Goal: Task Accomplishment & Management: Complete application form

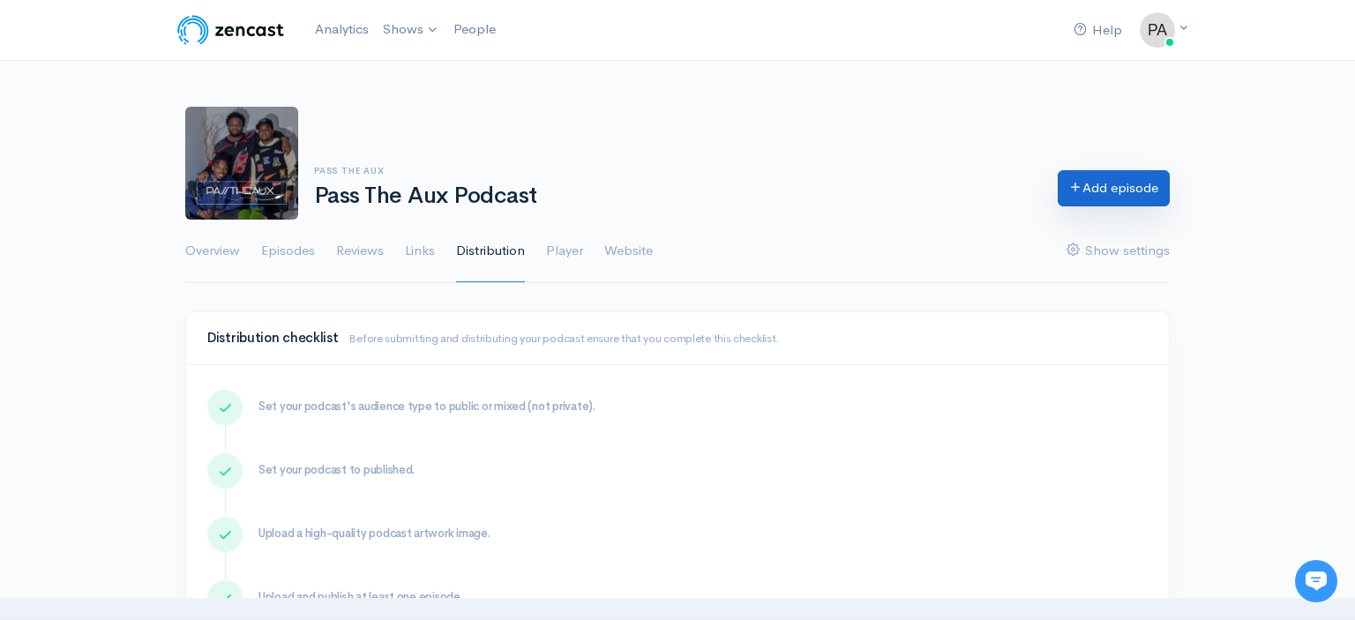
click at [1097, 187] on link "Add episode" at bounding box center [1113, 188] width 112 height 36
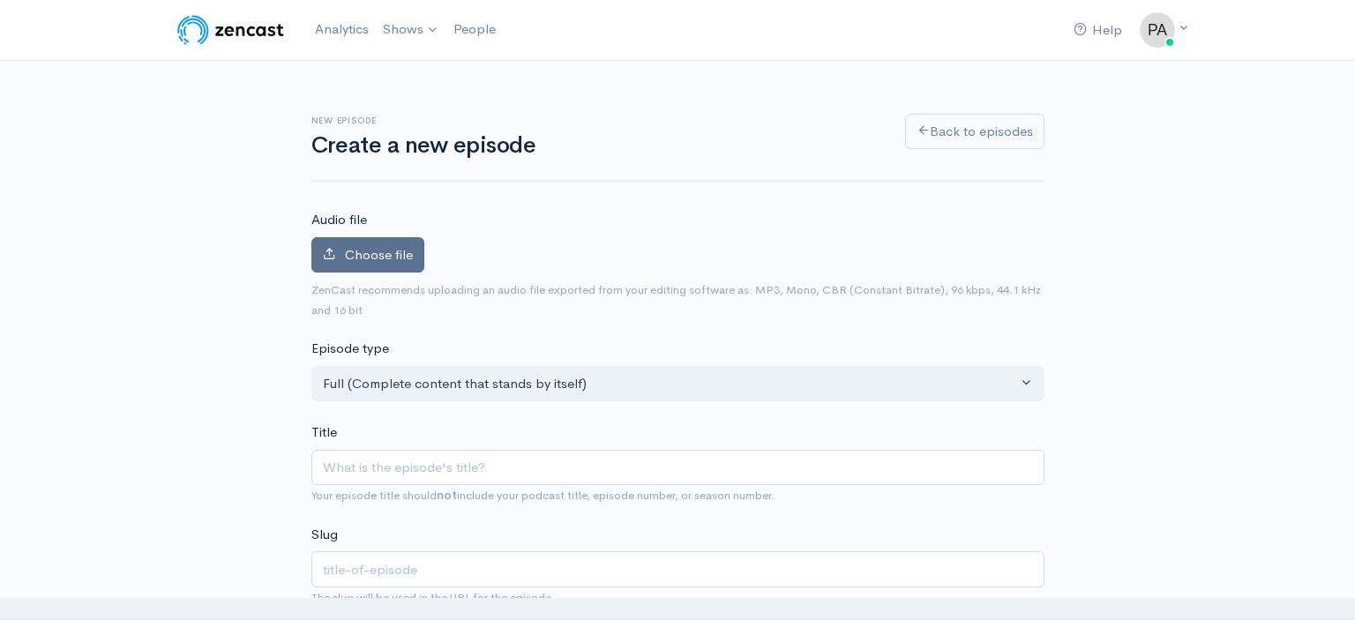
click at [408, 256] on span "Choose file" at bounding box center [379, 254] width 68 height 17
click at [0, 0] on input "Choose file" at bounding box center [0, 0] width 0 height 0
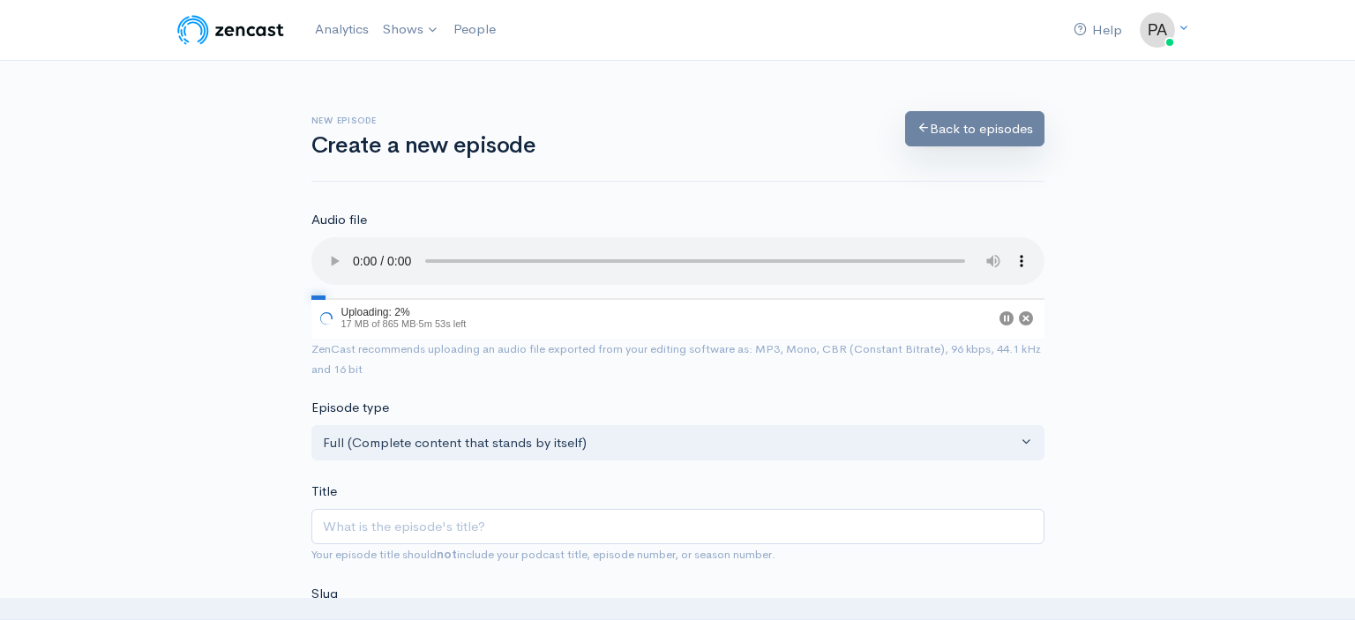
click at [930, 129] on link "Back to episodes" at bounding box center [974, 129] width 139 height 36
click at [398, 512] on input "Title" at bounding box center [677, 527] width 733 height 36
type input "V"
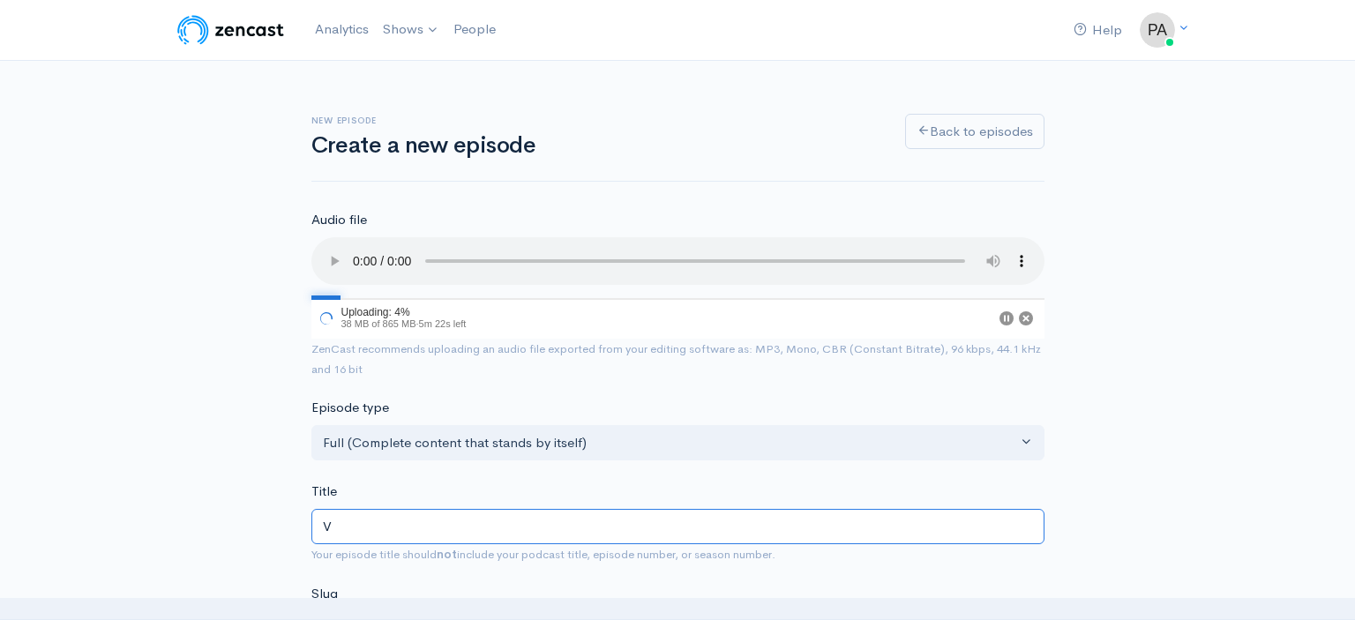
type input "v"
type input "Vo"
type input "vo"
type input "Vol"
type input "vol"
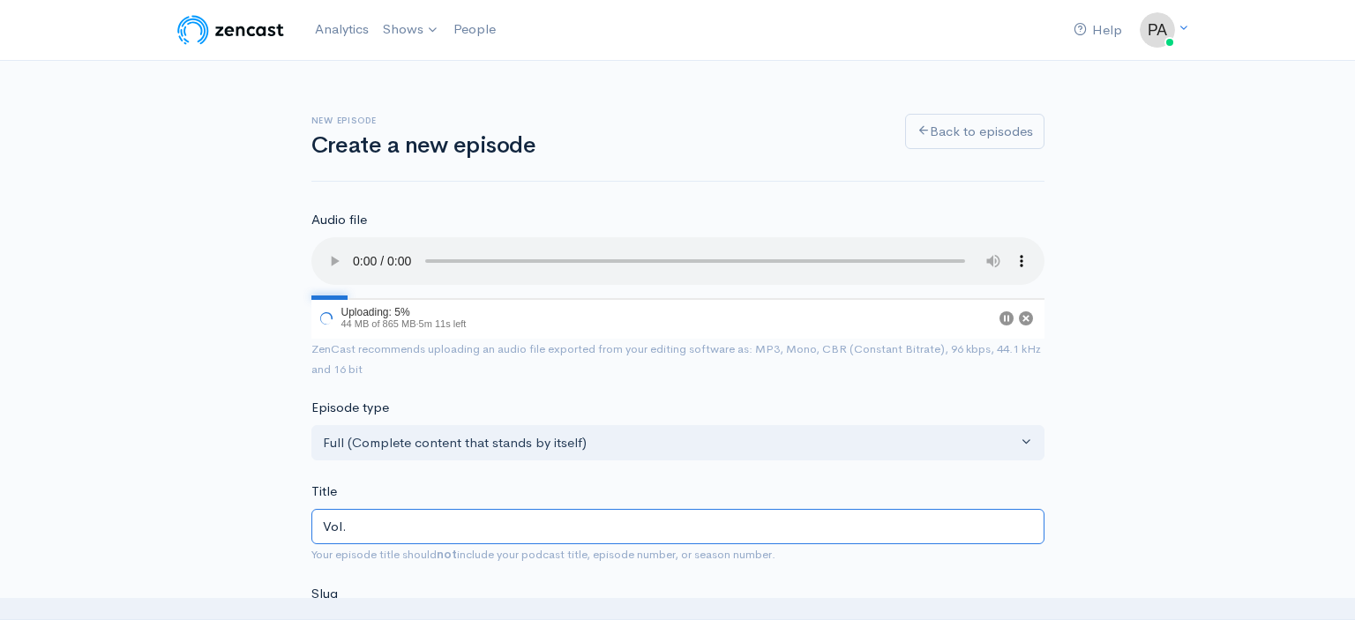
type input "Vol. 1"
type input "vol-1"
type input "Vol. 16"
type input "vol-16"
type input "Vol. 160"
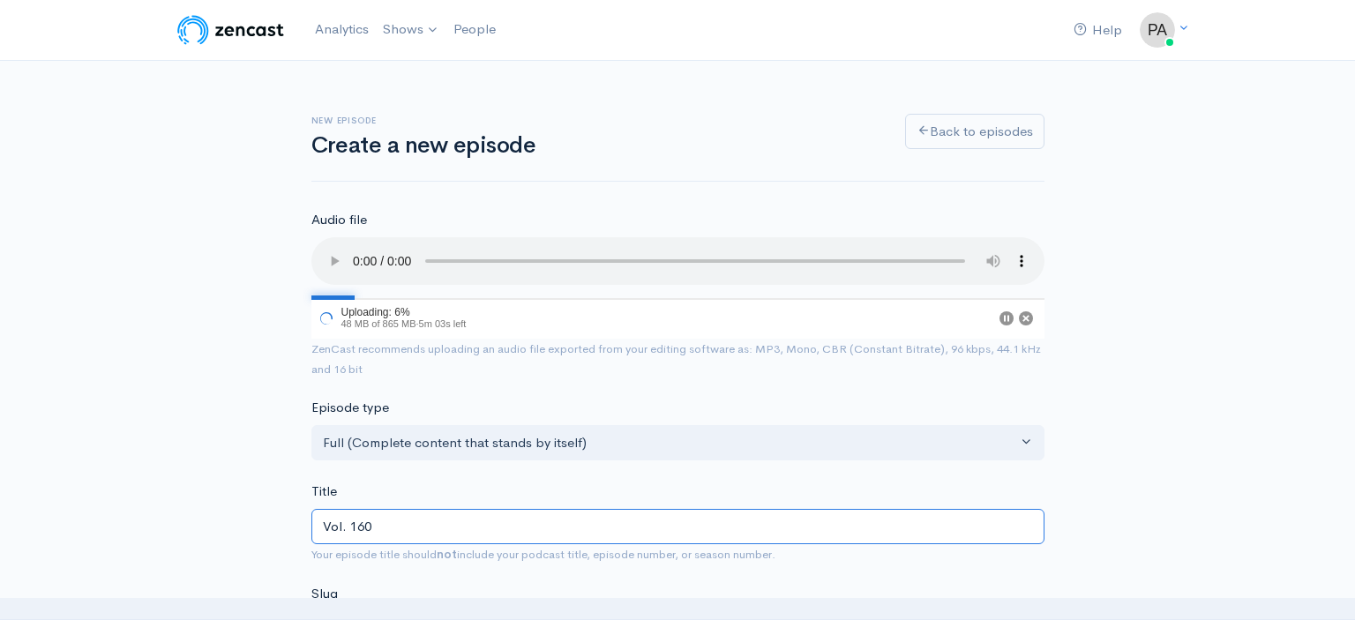
type input "vol-160"
type input "Vol. 160 (W"
type input "vol-160-w"
type input "Vol. 160 (Wa"
type input "vol-160-wa"
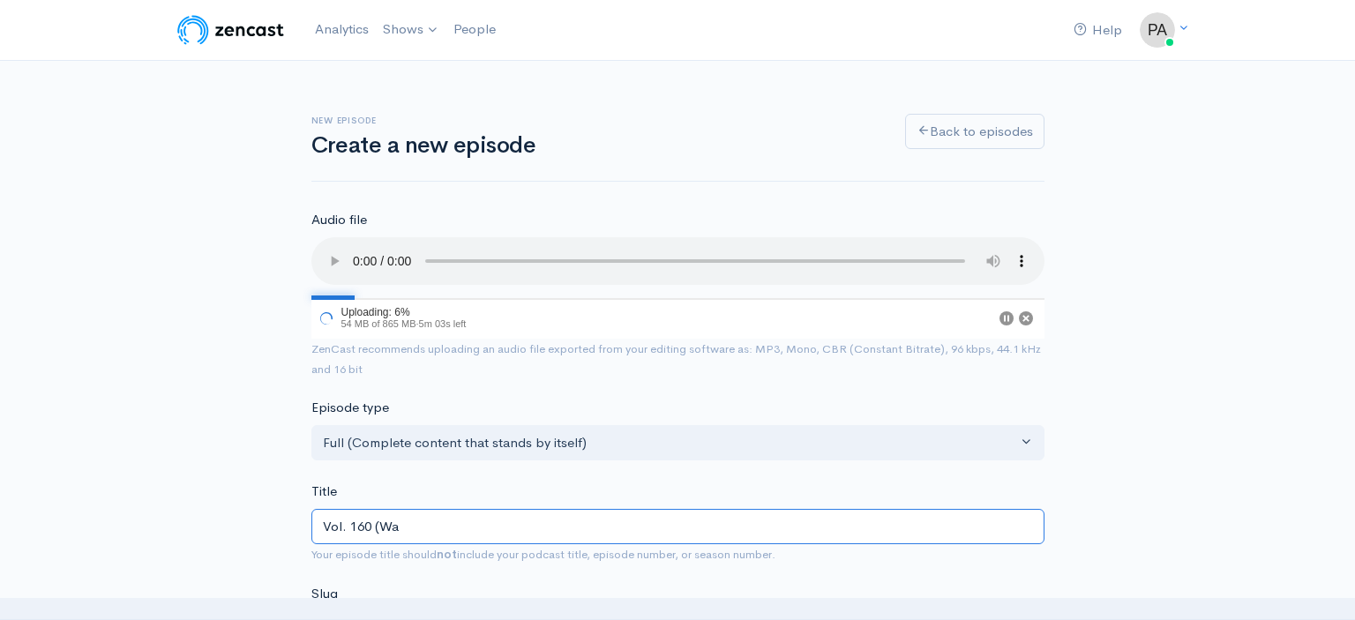
type input "Vol. 160 (Was"
type input "vol-160-was"
type input "Vol. 160 (Wash"
type input "vol-160-wash"
type input "Vol. 160 (Wash Y"
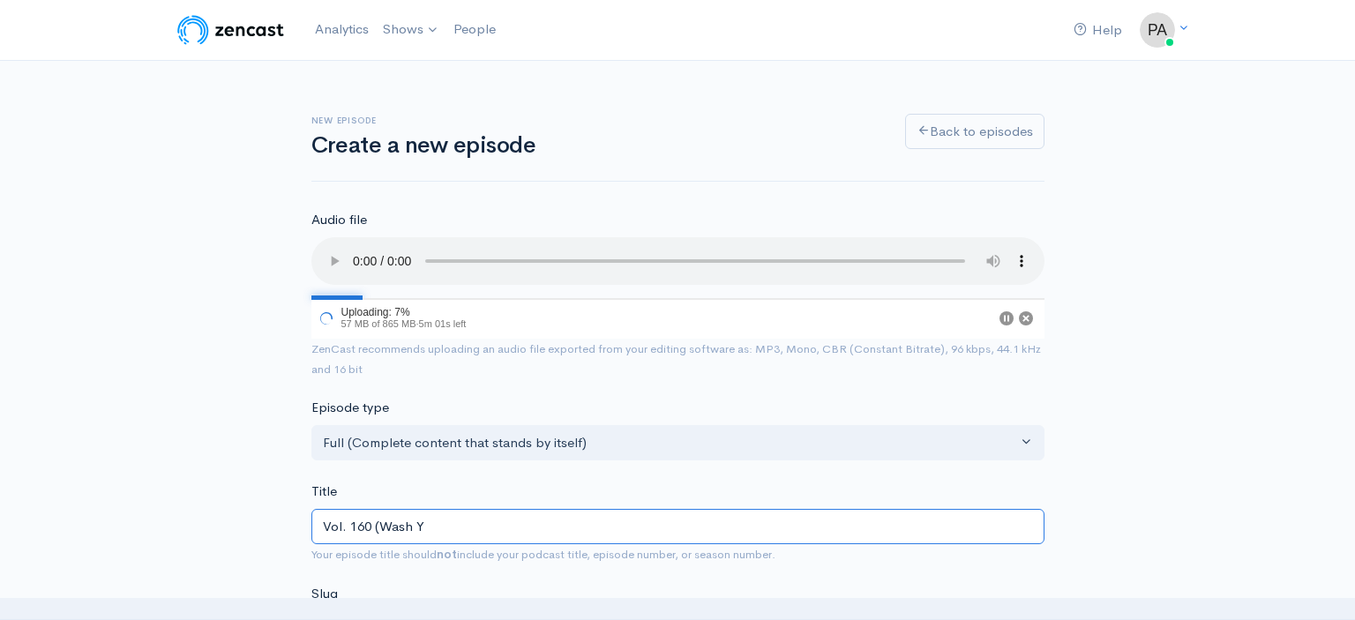
type input "vol-160-wash-y"
type input "Vol. 160 (Wash Ya"
type input "vol-160-wash-ya"
type input "Vol. 160 (Wash Ya G"
type input "vol-160-wash-ya-g"
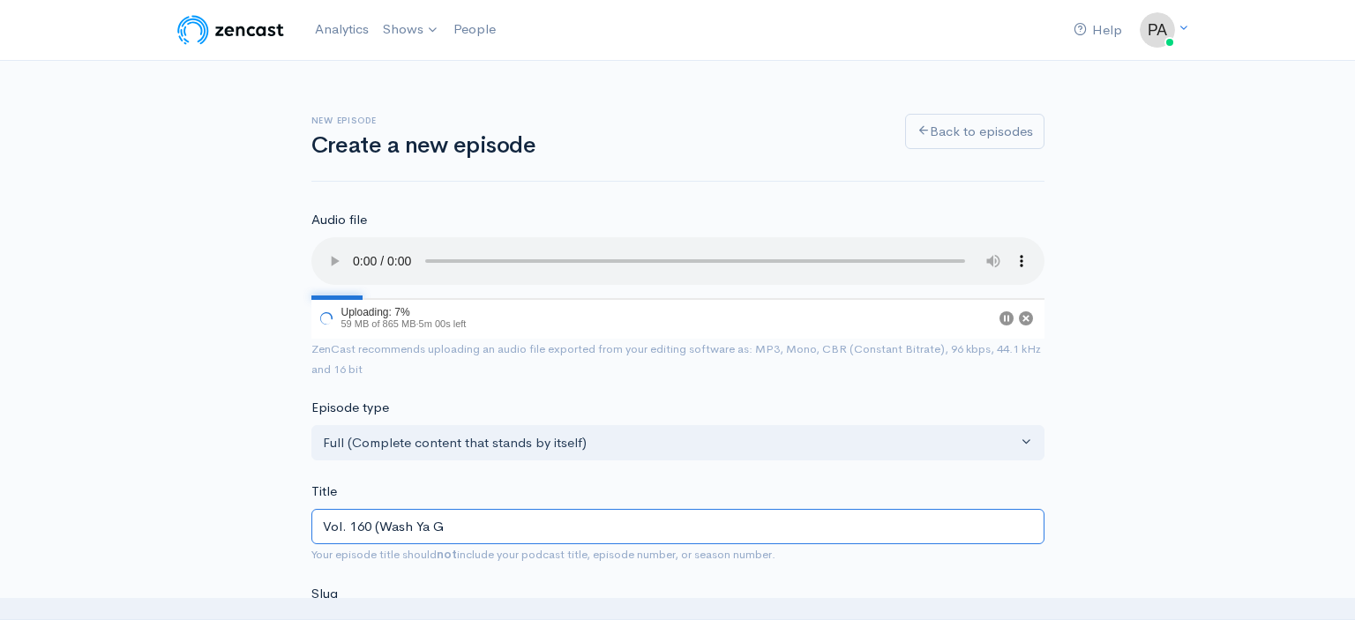
type input "Vol. 160 (Wash Ya Gr"
type input "vol-160-wash-ya-gr"
type input "Vol. 160 (Wash Ya Gra"
type input "vol-160-wash-ya-gra"
type input "Vol. 160 (Wash Ya Gram"
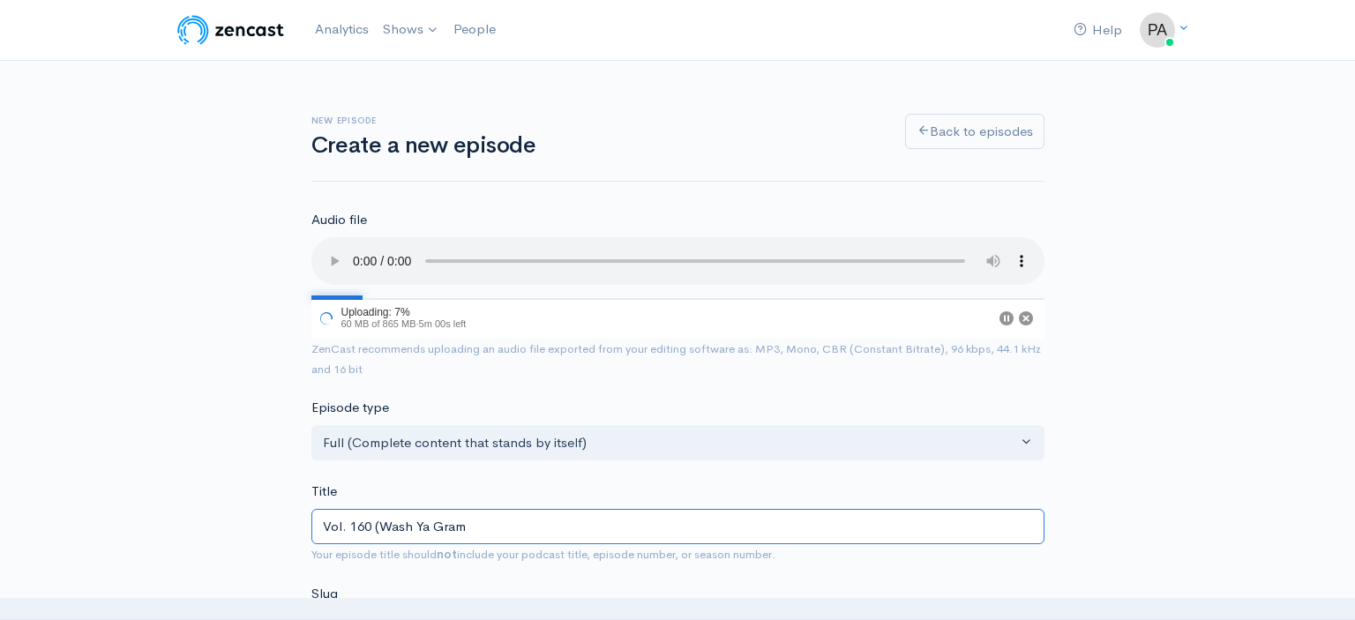
type input "vol-160-wash-ya-gram"
type input "Vol. 160 (Wash Ya Grame"
type input "vol-160-wash-ya-grame"
type input "Vol. 160 (Wash Ya Gramen"
type input "vol-160-wash-ya-gramen"
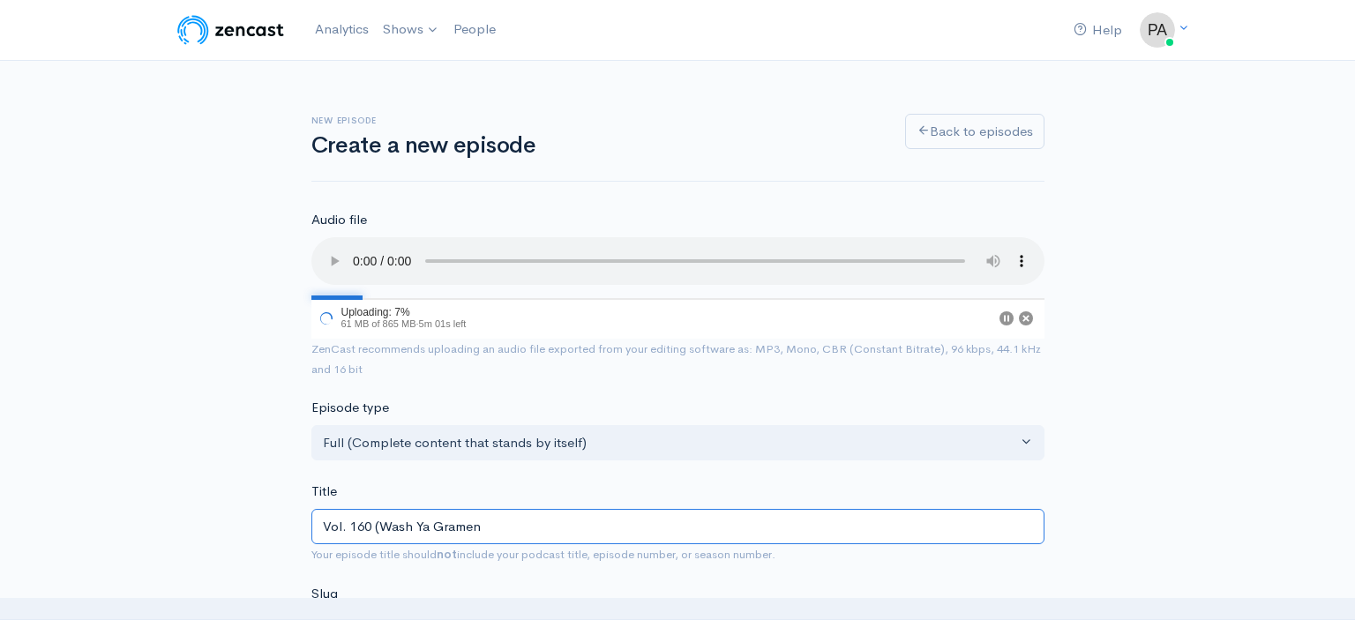
type input "Vol. 160 (Wash Ya Grament"
type input "vol-160-wash-ya-grament"
type input "Vol. 160 (Wash Ya Graments"
type input "vol-160-wash-ya-graments"
type input "Vol. 160 (Wash Ya Graments)"
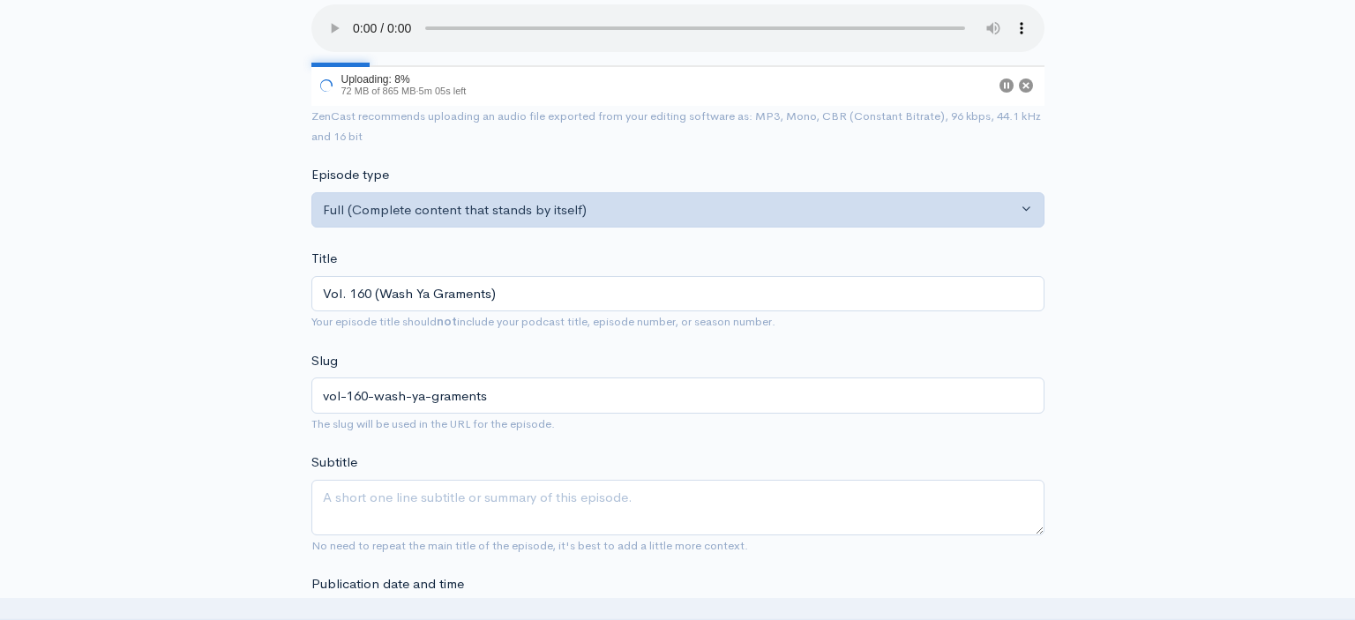
scroll to position [254, 0]
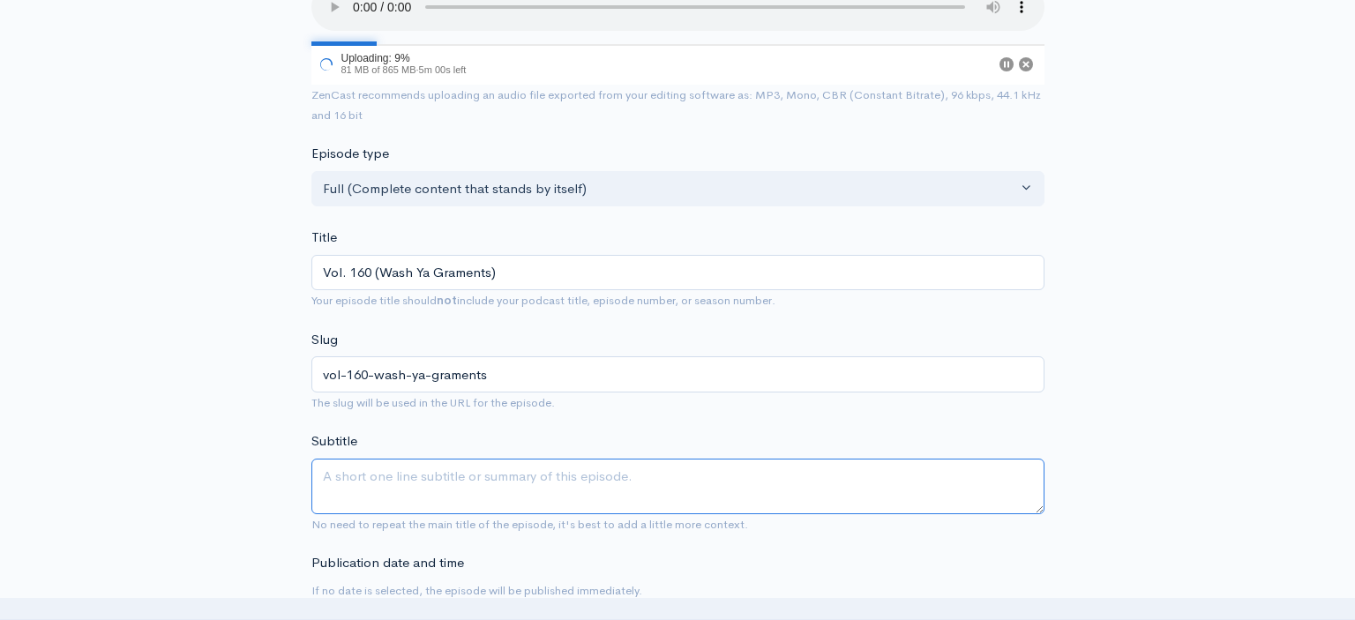
click at [476, 460] on textarea "Subtitle" at bounding box center [677, 487] width 733 height 56
type textarea "Next stop: GHOE"
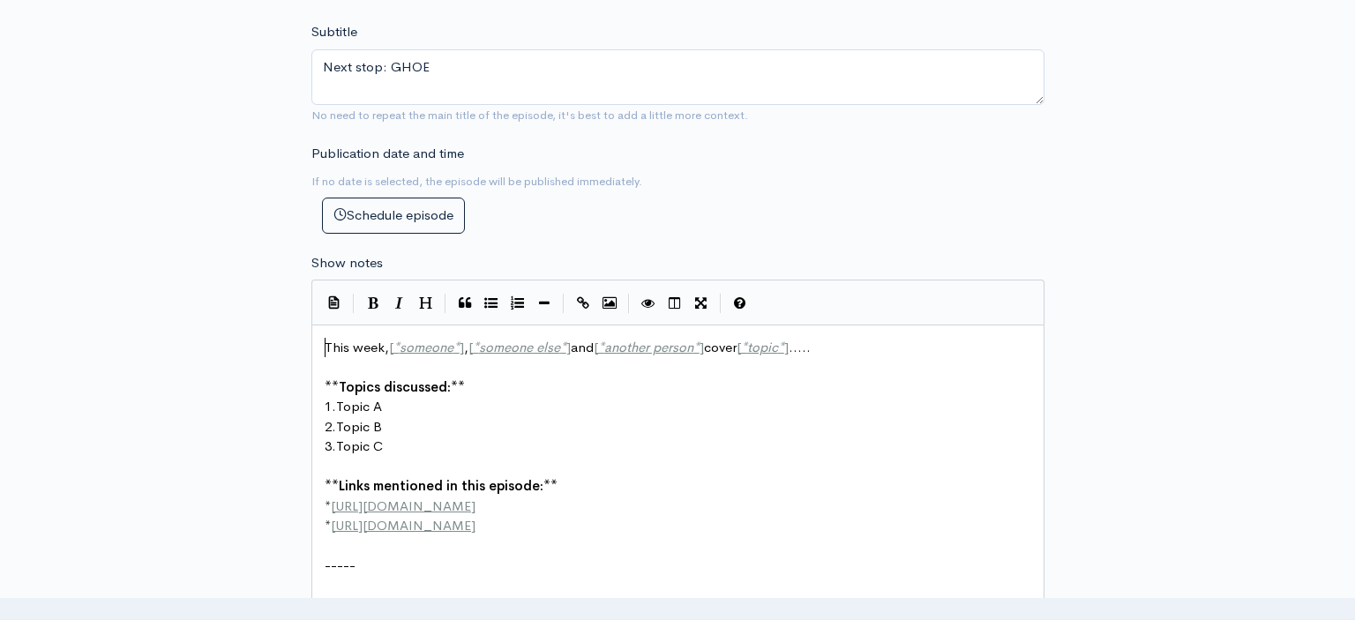
scroll to position [6, 0]
click at [326, 339] on span "This week, [ * someone * ] , [ * someone else * ] and [ * another person * ] co…" at bounding box center [568, 347] width 486 height 17
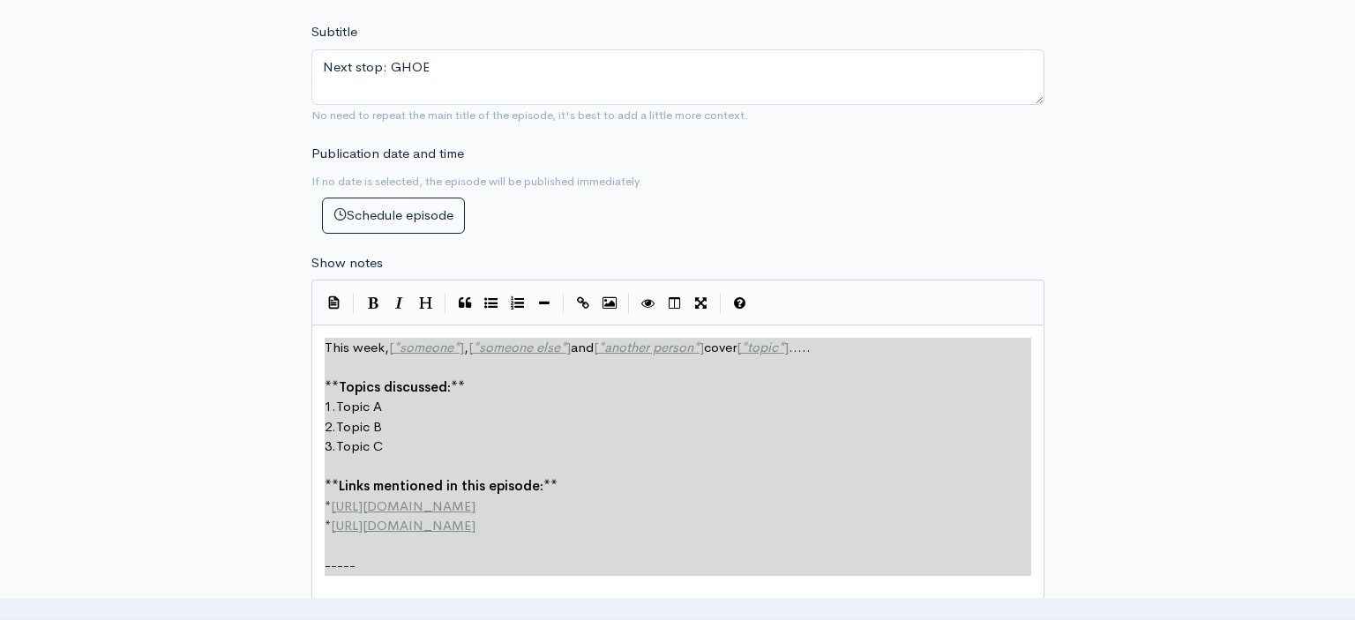
scroll to position [238, 0]
type textarea "This week, [*someone*], [*someone else*] and [*another person*] cover [*topic*]…"
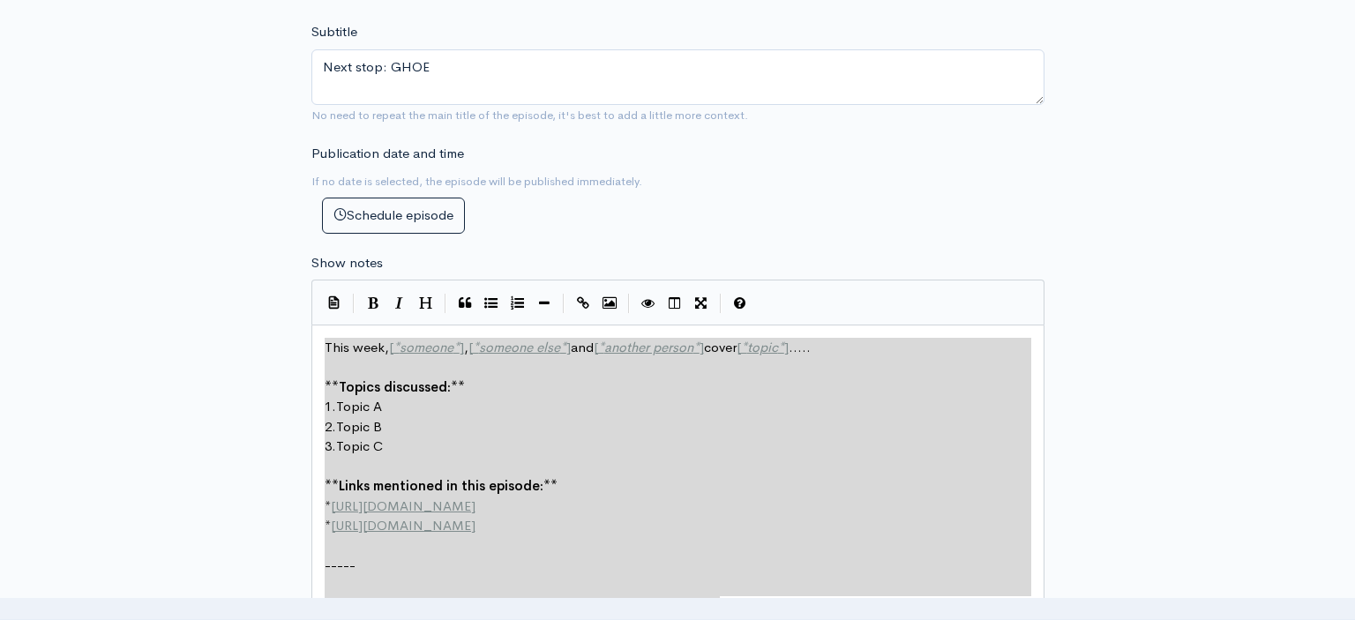
scroll to position [259, 395]
drag, startPoint x: 326, startPoint y: 333, endPoint x: 802, endPoint y: 601, distance: 545.3
paste textarea
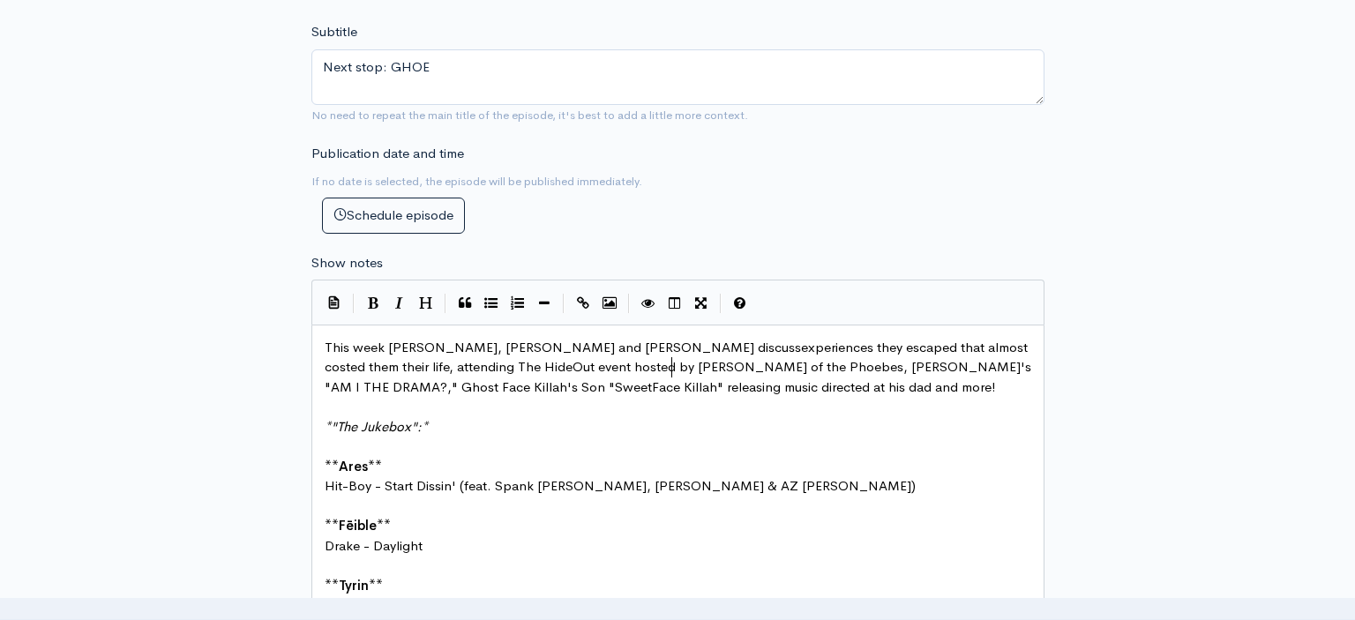
click at [669, 362] on pre "This week [PERSON_NAME], [PERSON_NAME] and [PERSON_NAME] discussexperiences the…" at bounding box center [678, 368] width 714 height 60
click at [598, 339] on span "This week [PERSON_NAME], [PERSON_NAME] and [PERSON_NAME] discussexperiences the…" at bounding box center [680, 367] width 710 height 56
click at [765, 342] on pre "This week [PERSON_NAME], [PERSON_NAME] and [PERSON_NAME] discuss experiences th…" at bounding box center [678, 368] width 714 height 60
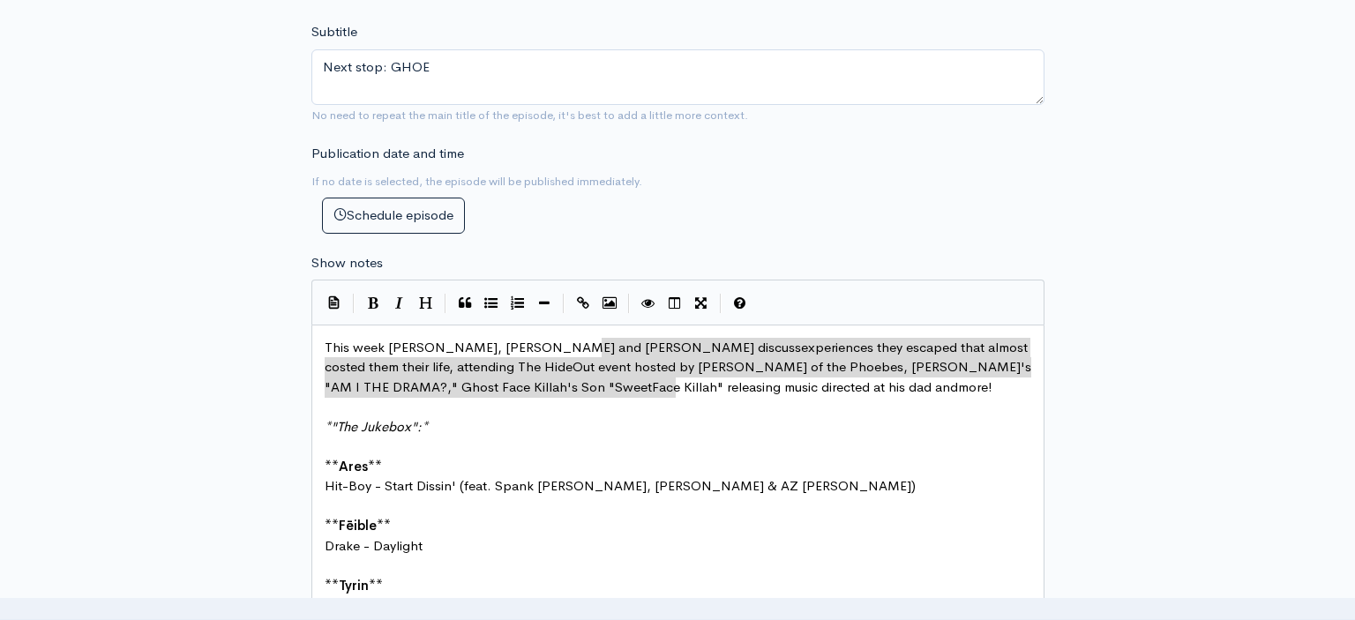
scroll to position [1, 1415]
drag, startPoint x: 602, startPoint y: 335, endPoint x: 673, endPoint y: 374, distance: 80.5
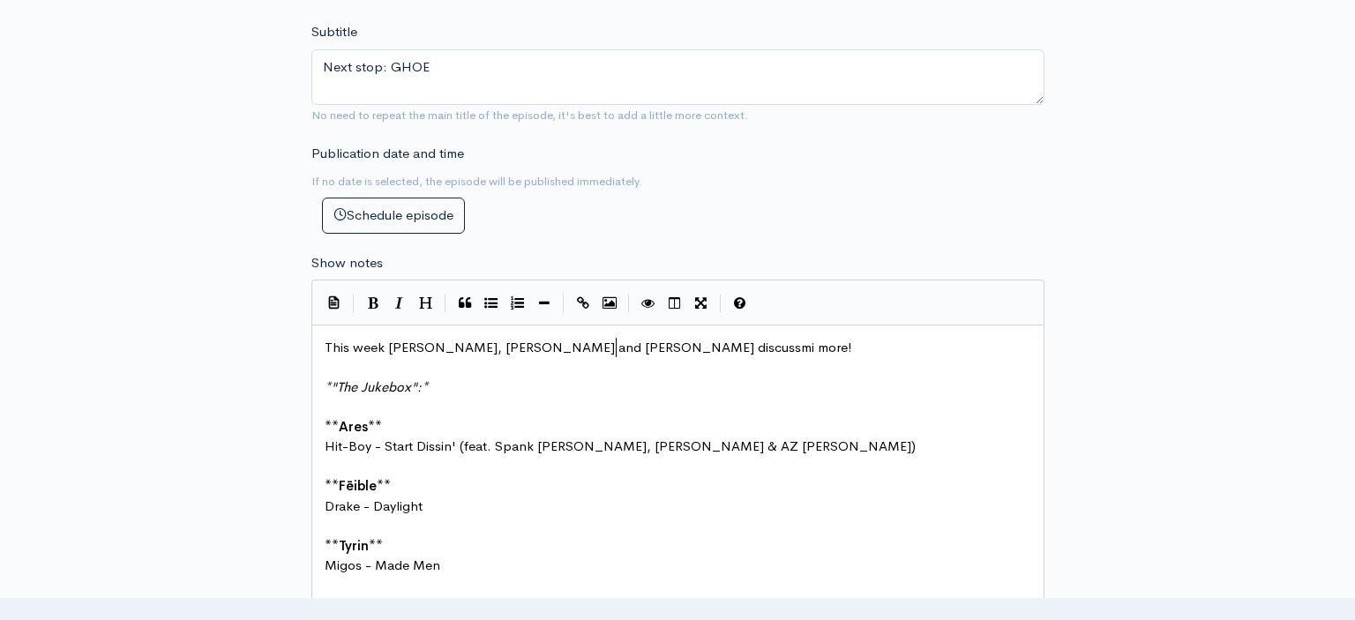
type textarea "mil"
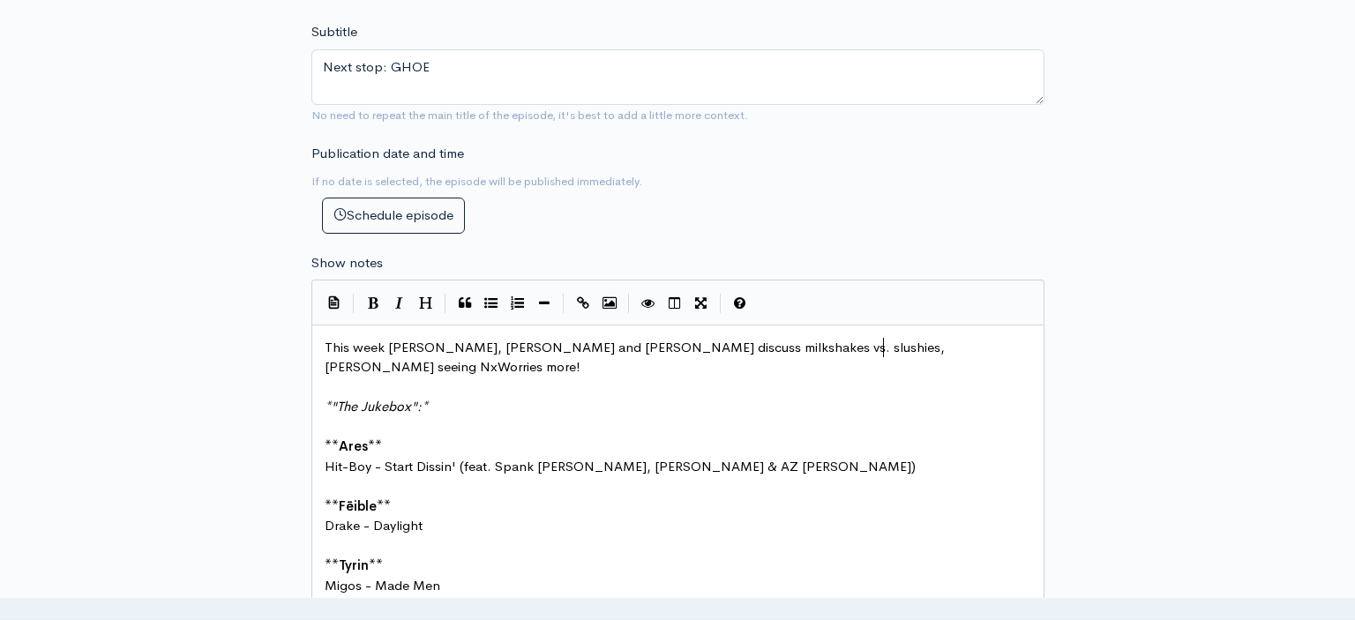
scroll to position [1, 281]
type textarea "milkshakes vs. slushies, [PERSON_NAME] seeing NxWorries ad"
type textarea "nd [PERSON_NAME]"
type textarea "live, Ares &"
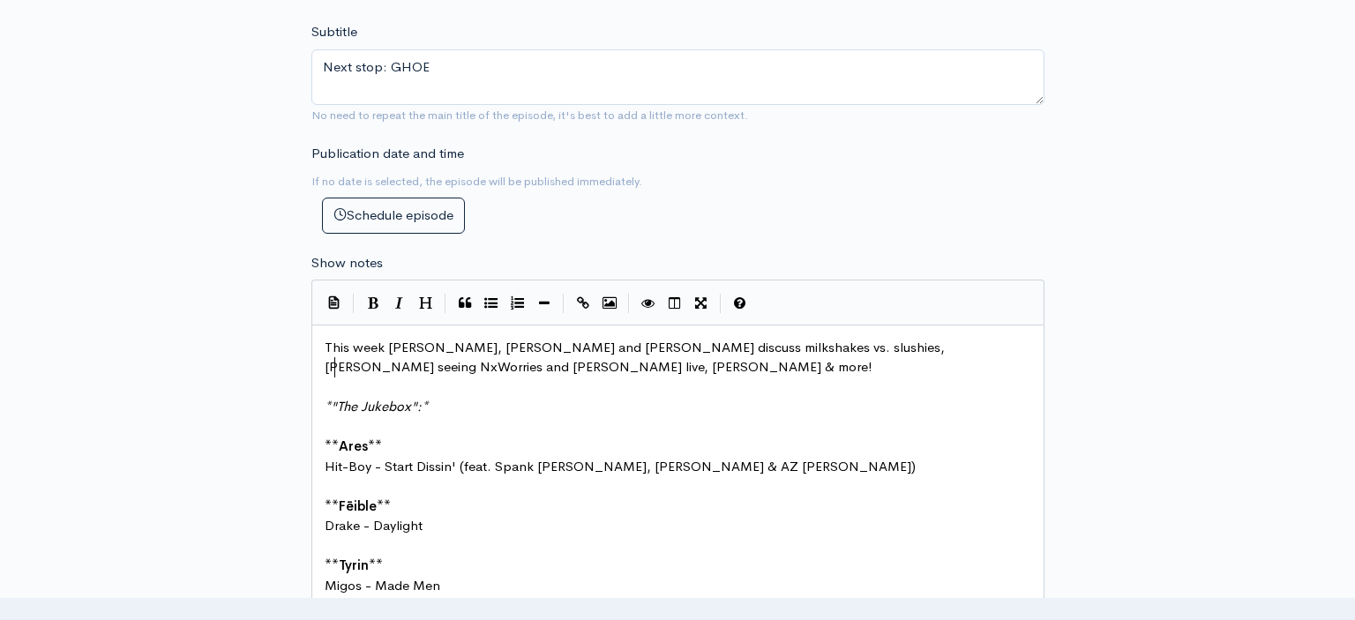
scroll to position [1, 71]
click at [529, 339] on span "This week [PERSON_NAME], [PERSON_NAME] and [PERSON_NAME] discuss milkshakes vs.…" at bounding box center [637, 357] width 624 height 37
type textarea "Fēible"
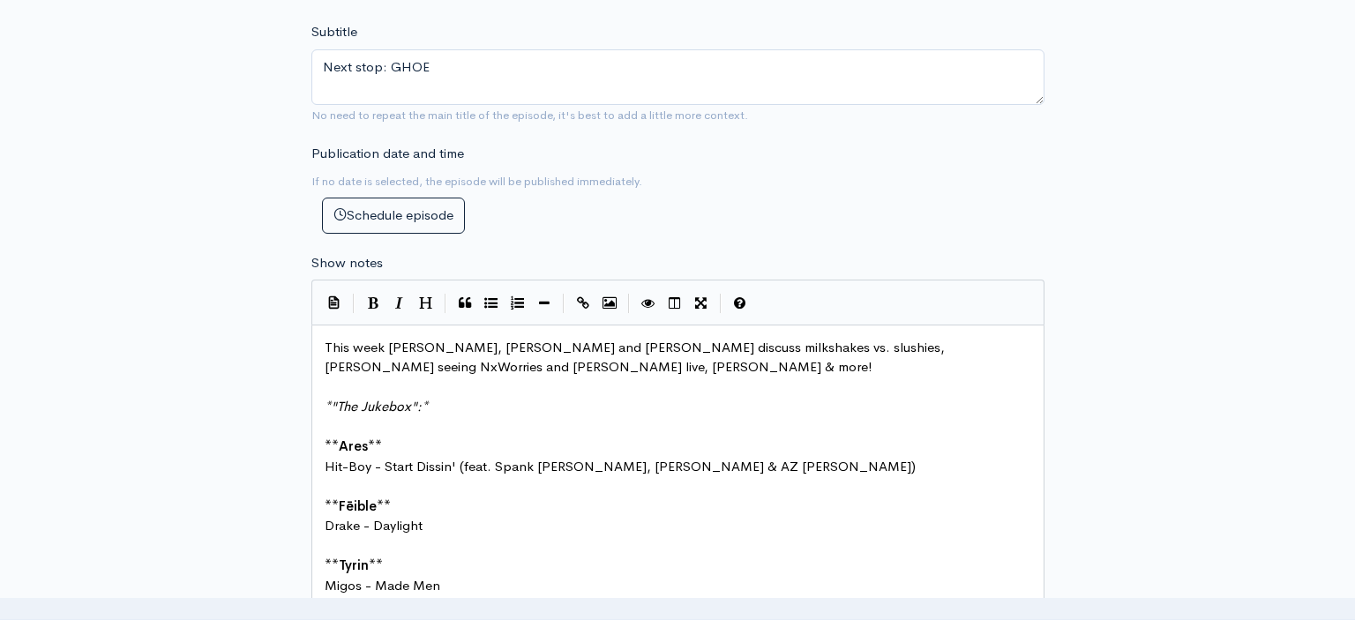
type textarea "&"
paste textarea
type textarea "and seeing"
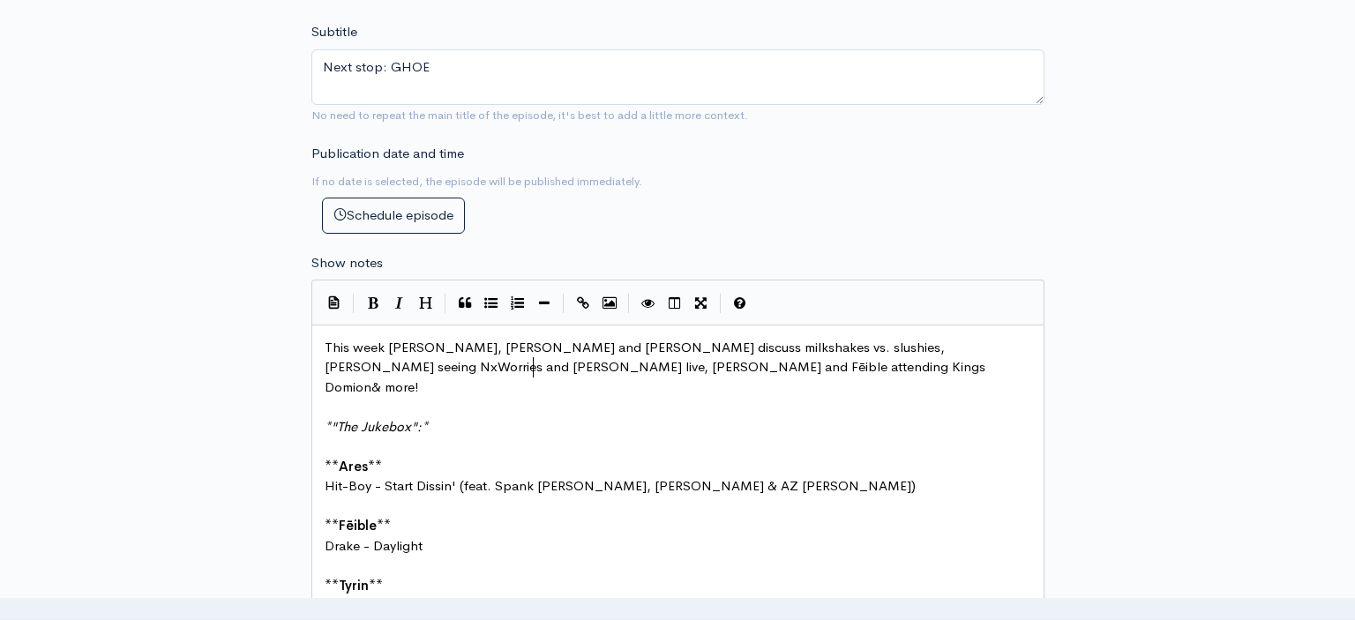
type textarea "attending [GEOGRAPHIC_DATA]"
type textarea "nion"
type textarea "'s Haunted"
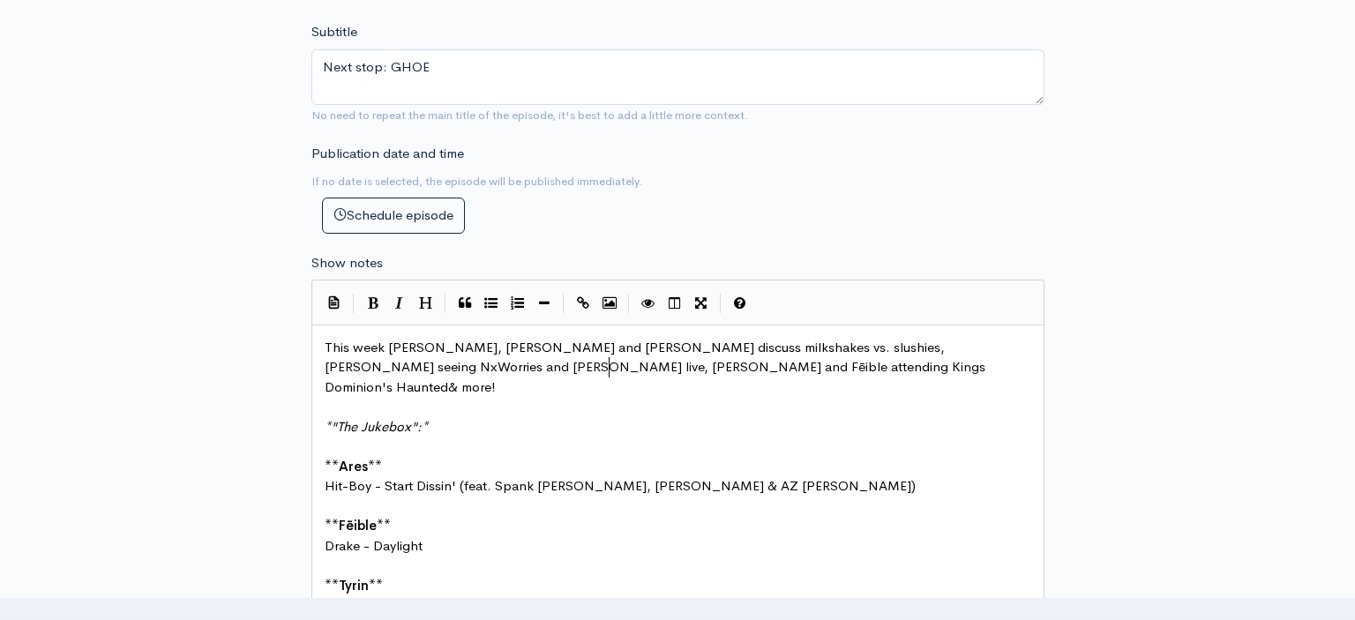
scroll to position [0, 0]
type textarea "t"
click at [559, 354] on span "This week [PERSON_NAME], [PERSON_NAME] and [PERSON_NAME] discuss milkshakes vs.…" at bounding box center [657, 367] width 664 height 56
type textarea "[DATE]"
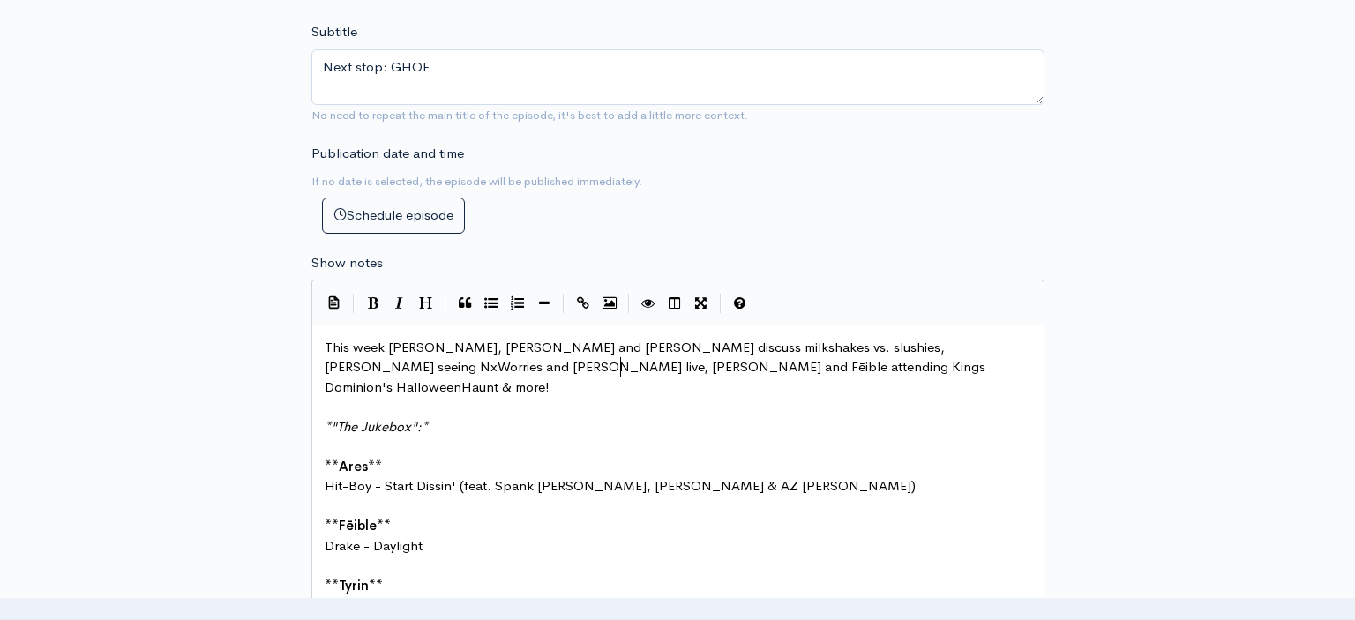
scroll to position [1, 66]
click at [659, 353] on span "This week [PERSON_NAME], [PERSON_NAME] and [PERSON_NAME] discuss milkshakes vs.…" at bounding box center [657, 367] width 664 height 56
click at [723, 339] on span "This week [PERSON_NAME], [PERSON_NAME] and [PERSON_NAME] discuss milkshakes vs.…" at bounding box center [657, 367] width 664 height 56
click at [654, 353] on span "This week [PERSON_NAME], [PERSON_NAME] and [PERSON_NAME] discuss milkshakes vs.…" at bounding box center [657, 367] width 664 height 56
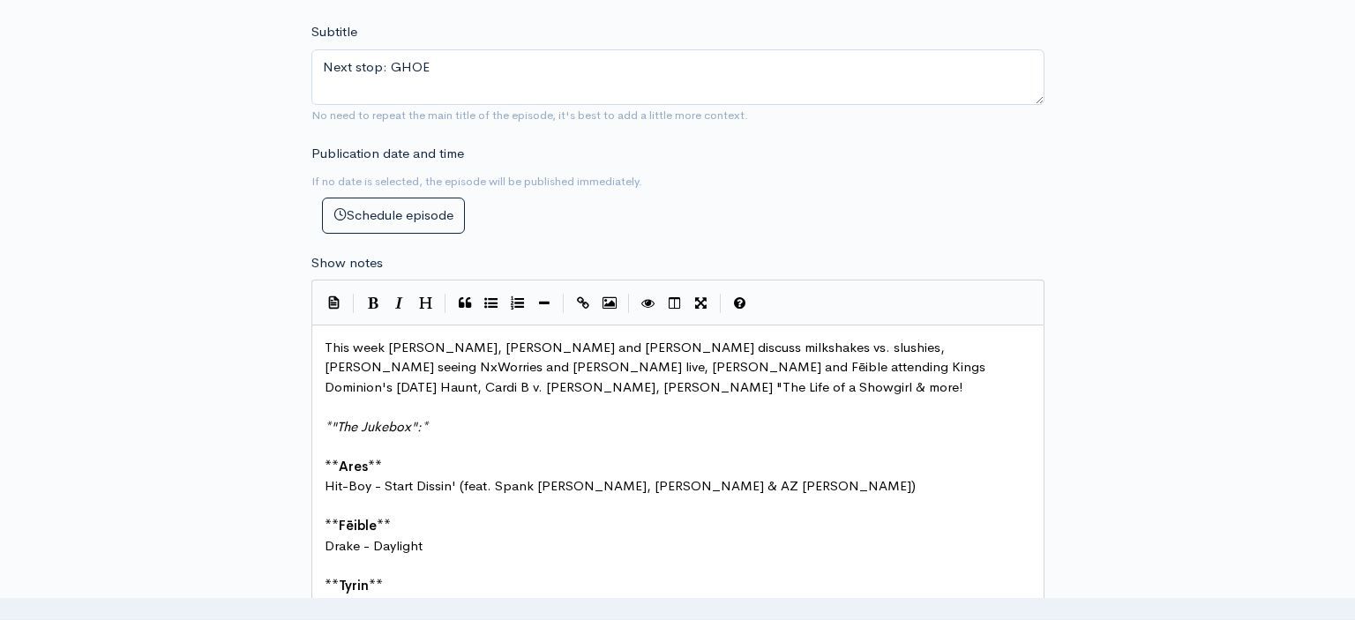
scroll to position [1, 328]
type textarea ", Cardi B v. [PERSON_NAME], [PERSON_NAME] "The Life of a Showgirl" backlash"
click at [447, 375] on pre "This week [PERSON_NAME], [PERSON_NAME] and [PERSON_NAME] discuss milkshakes vs.…" at bounding box center [678, 368] width 714 height 60
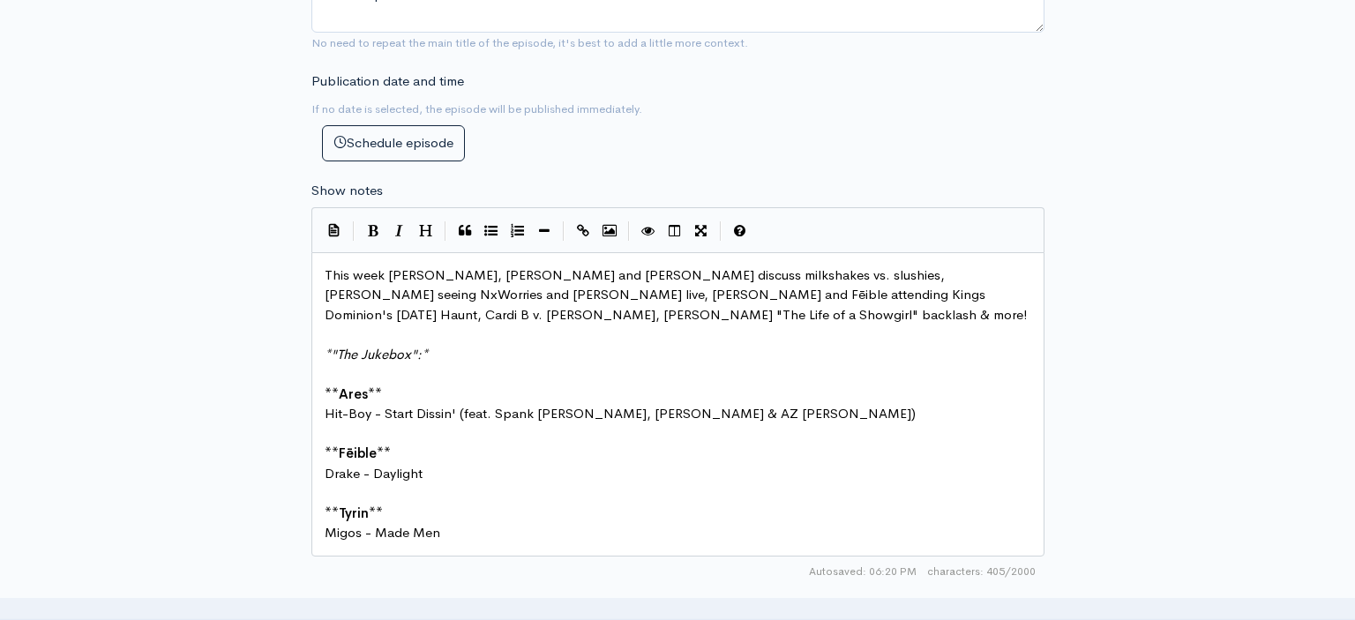
scroll to position [739, 0]
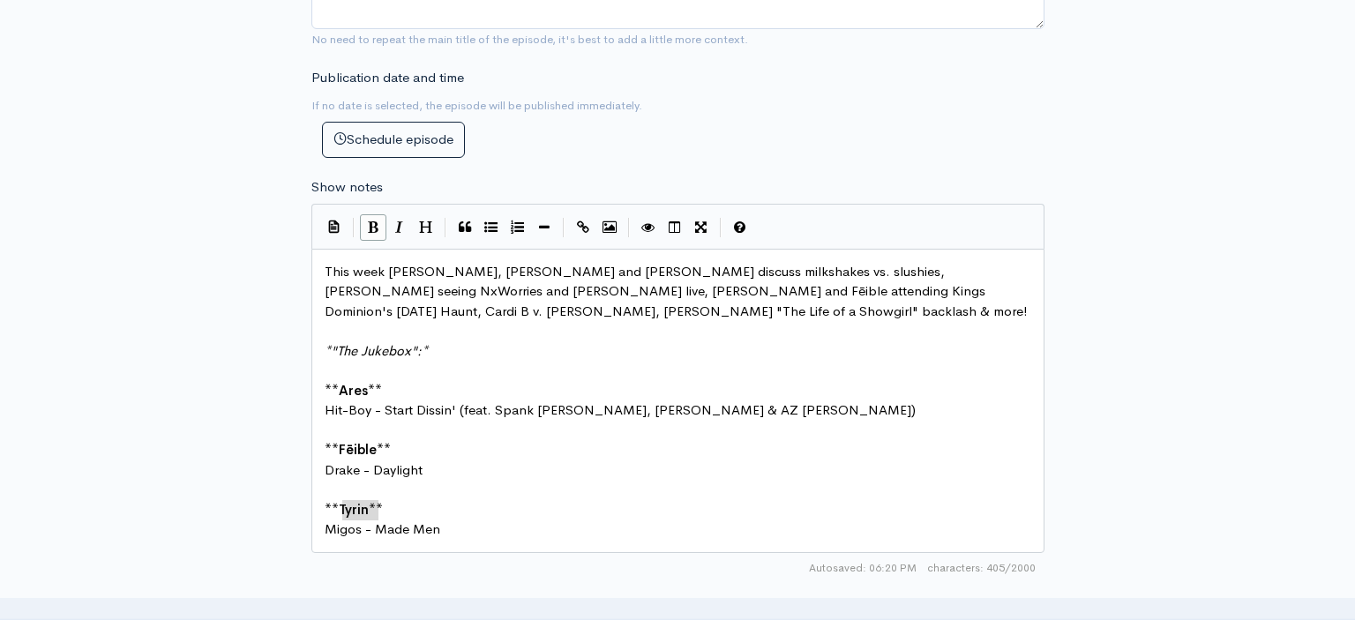
type textarea "*Tyrin**"
drag, startPoint x: 385, startPoint y: 495, endPoint x: 327, endPoint y: 495, distance: 58.2
click at [580, 275] on span "This week [PERSON_NAME], [PERSON_NAME] and [PERSON_NAME] discuss milkshakes vs.…" at bounding box center [676, 291] width 703 height 56
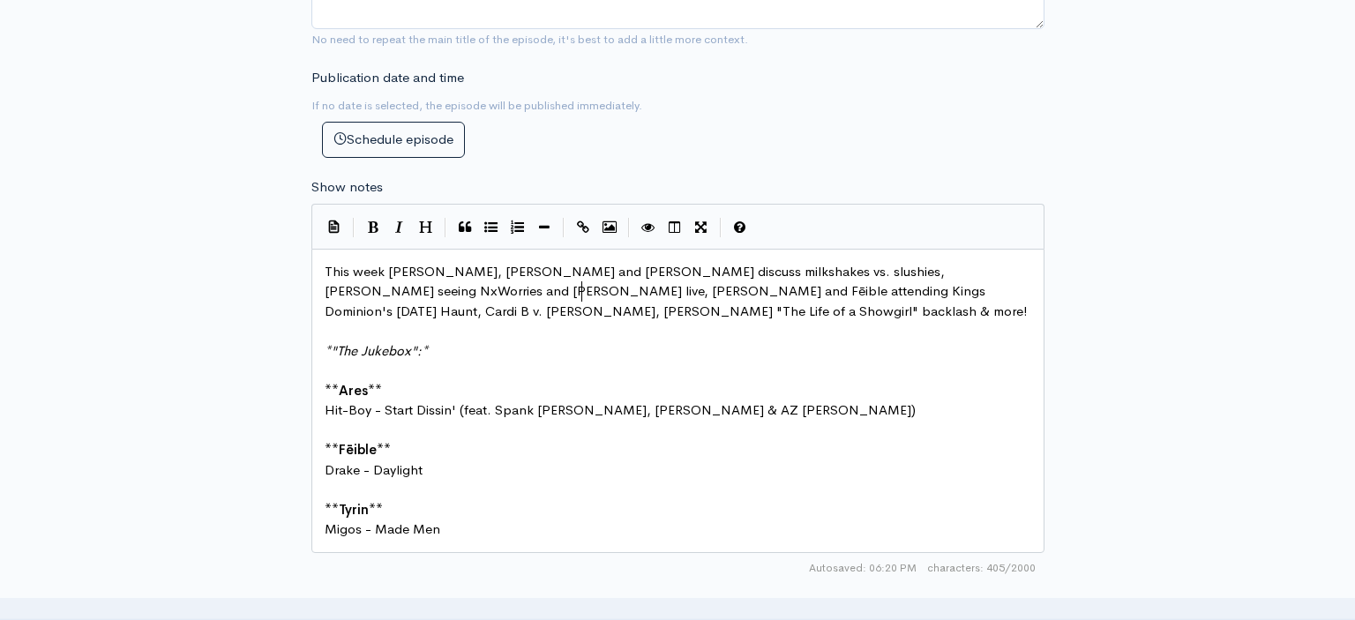
click at [508, 263] on span "This week [PERSON_NAME], [PERSON_NAME] and [PERSON_NAME] discuss milkshakes vs.…" at bounding box center [676, 291] width 703 height 56
type textarea "and"
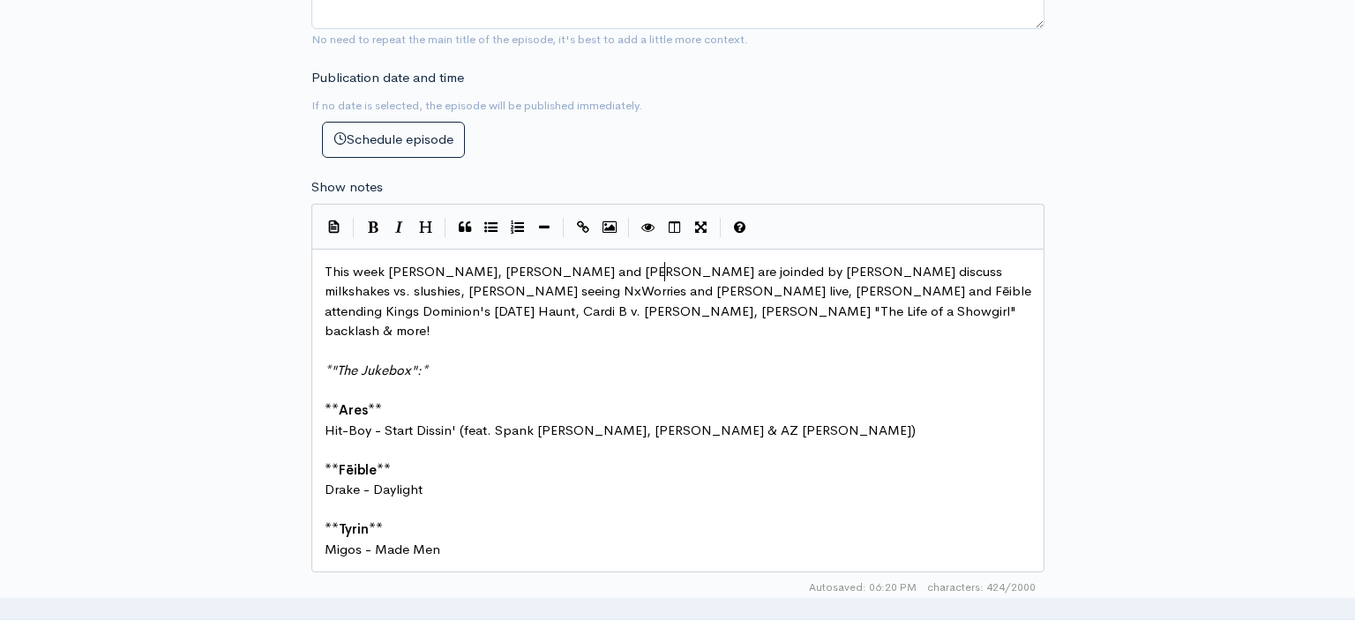
type textarea "are joinded by [PERSON_NAME]"
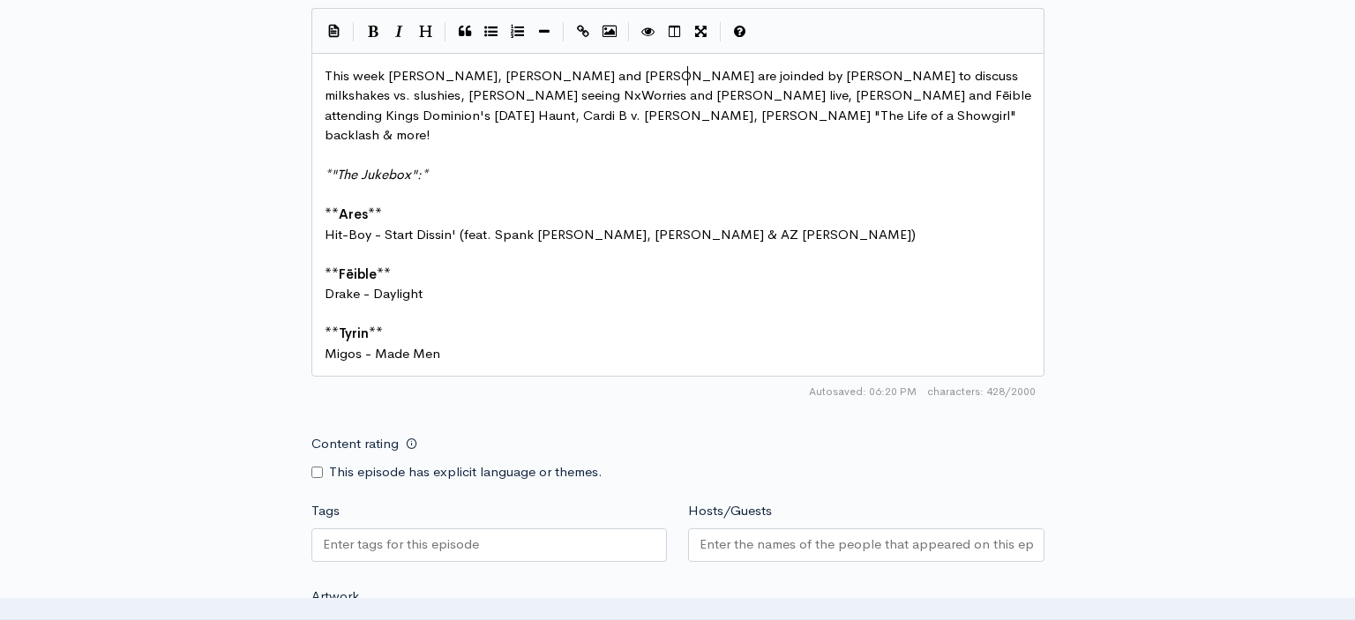
scroll to position [939, 0]
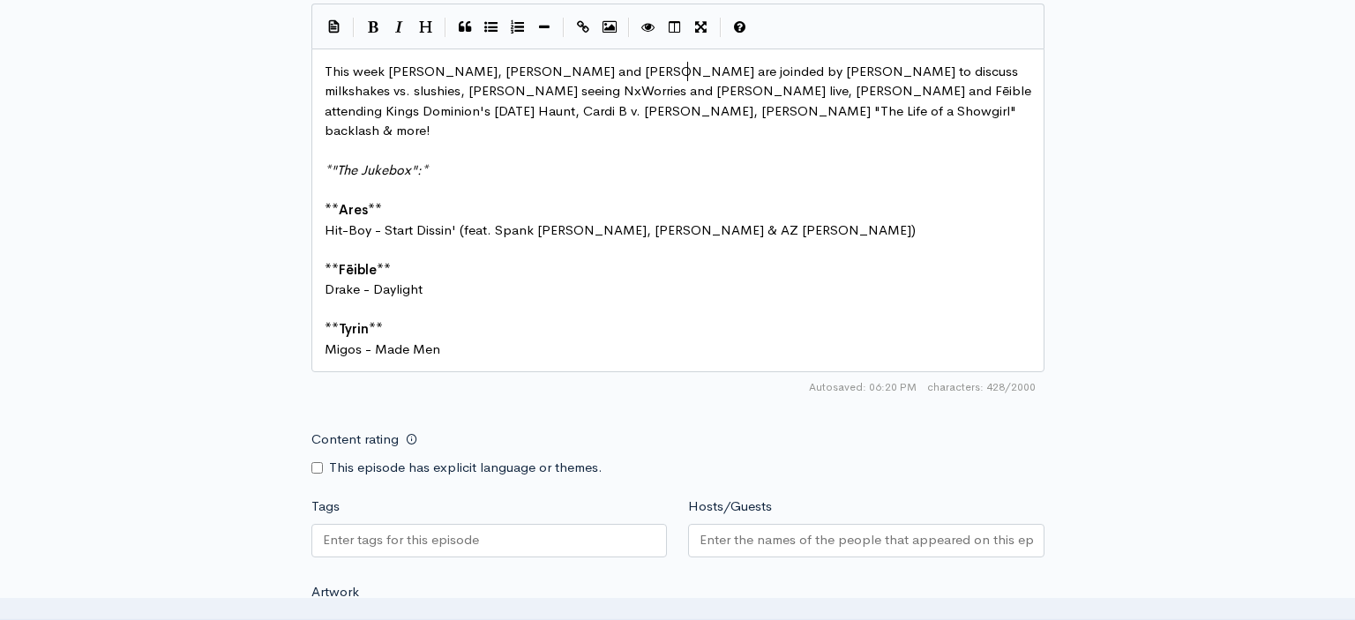
type textarea "h to"
click at [823, 524] on div at bounding box center [866, 541] width 356 height 34
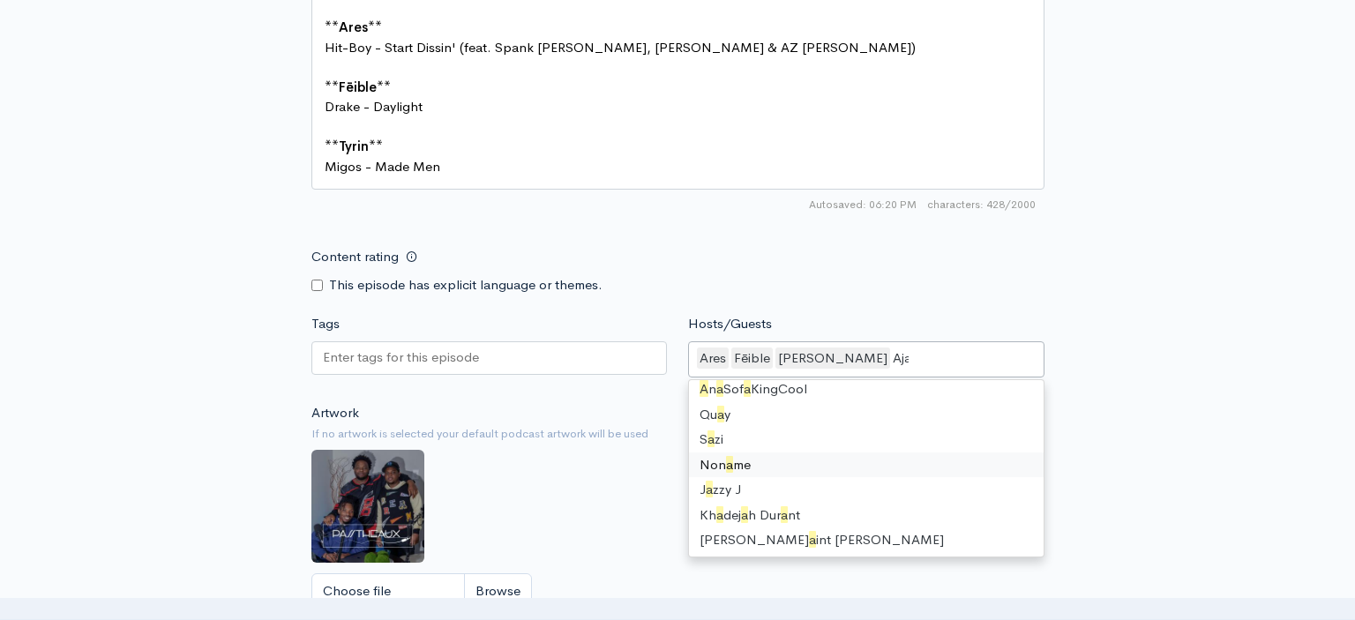
scroll to position [0, 0]
type input "Ajah"
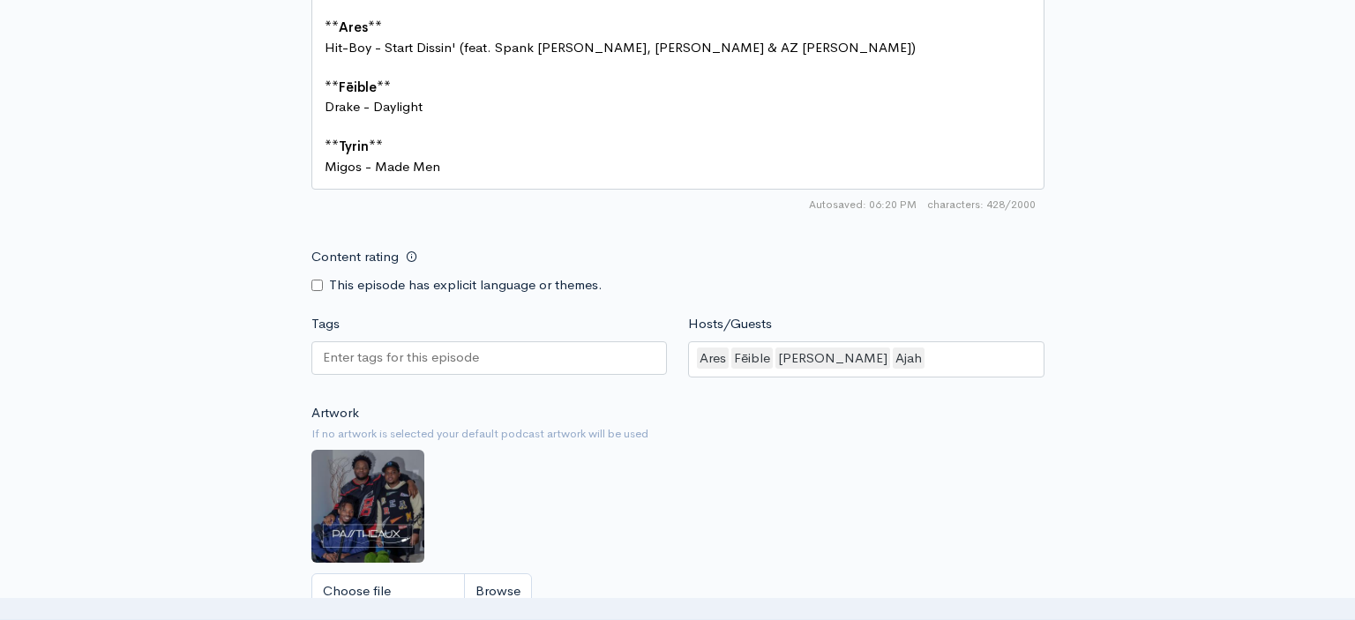
click at [506, 341] on div at bounding box center [489, 358] width 356 height 34
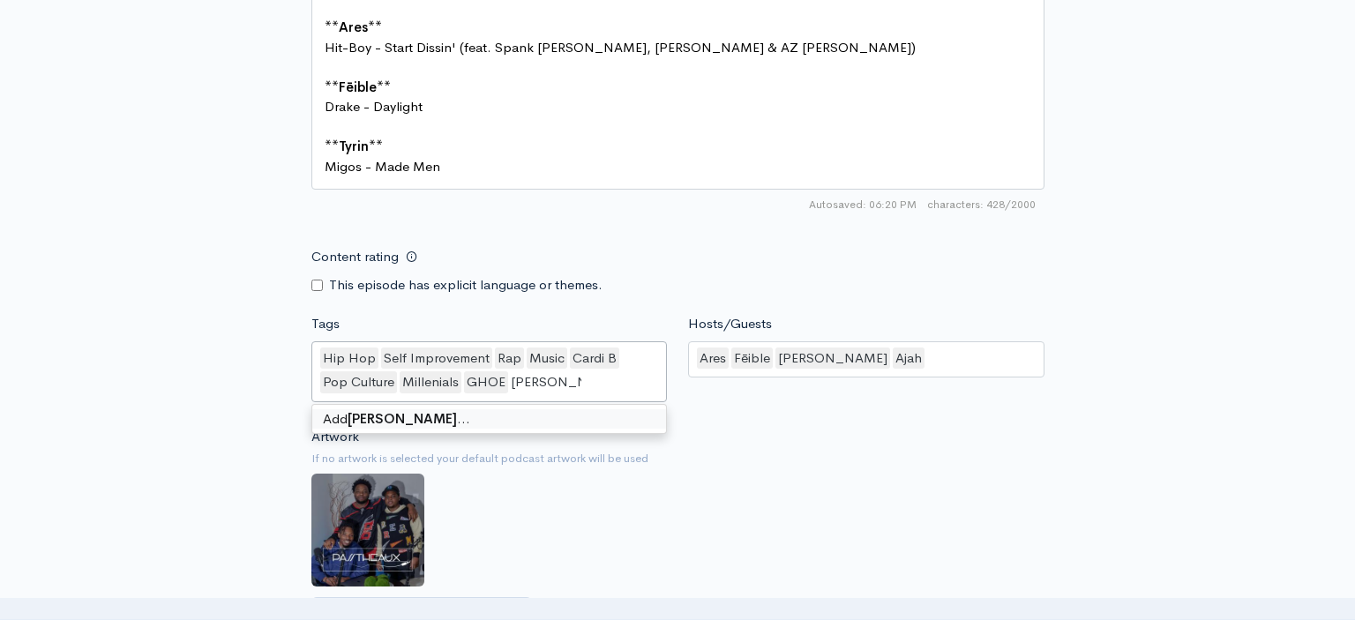
type input "[PERSON_NAME]"
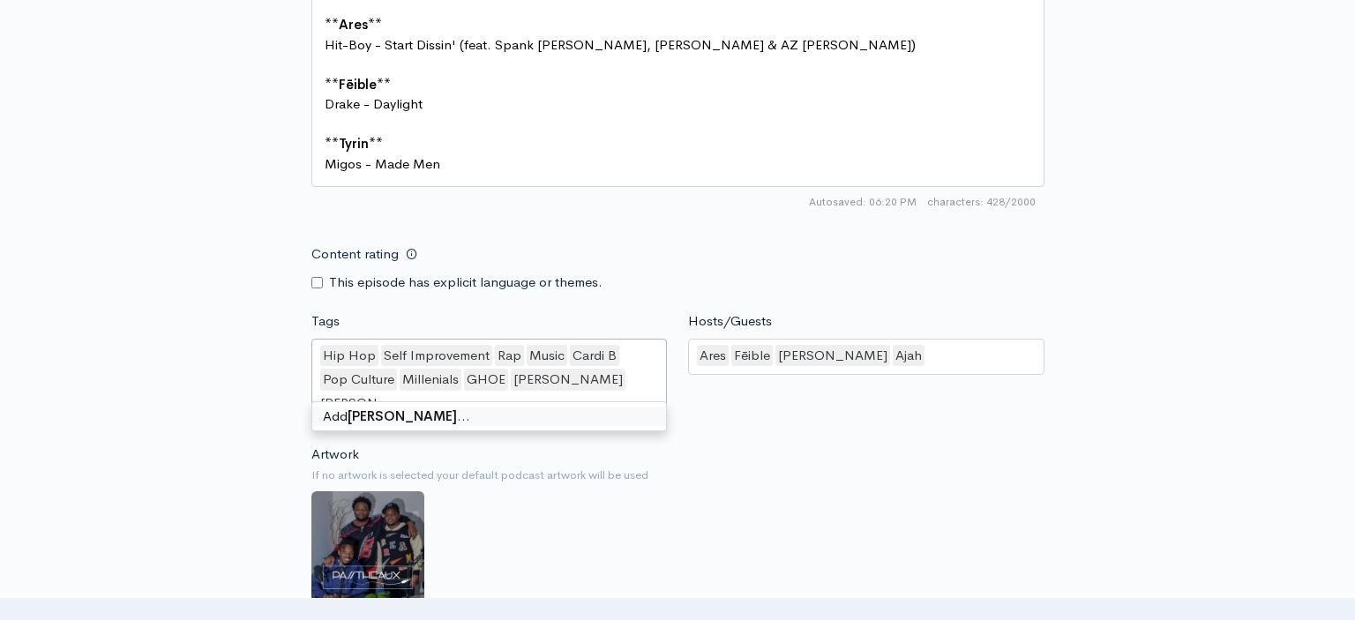
type input "[PERSON_NAME]"
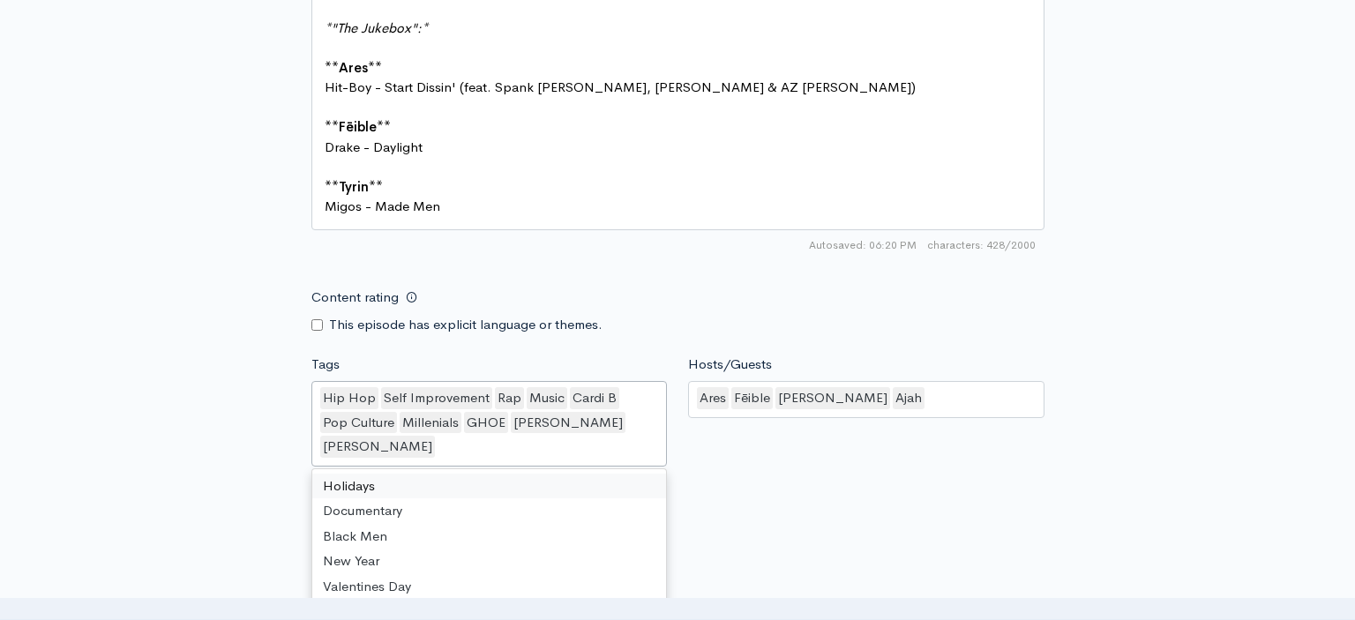
click at [763, 431] on div "Hosts/Guests [PERSON_NAME],[PERSON_NAME],[PERSON_NAME],[PERSON_NAME] Fēible [PE…" at bounding box center [865, 414] width 377 height 118
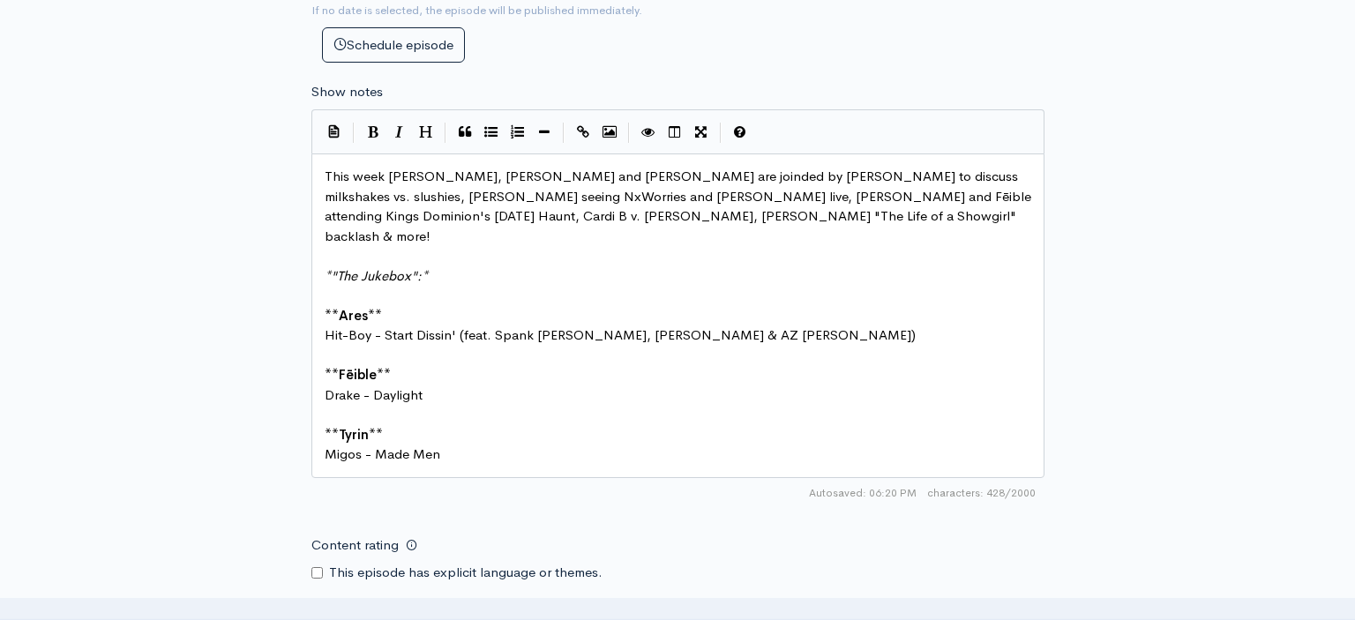
scroll to position [842, 0]
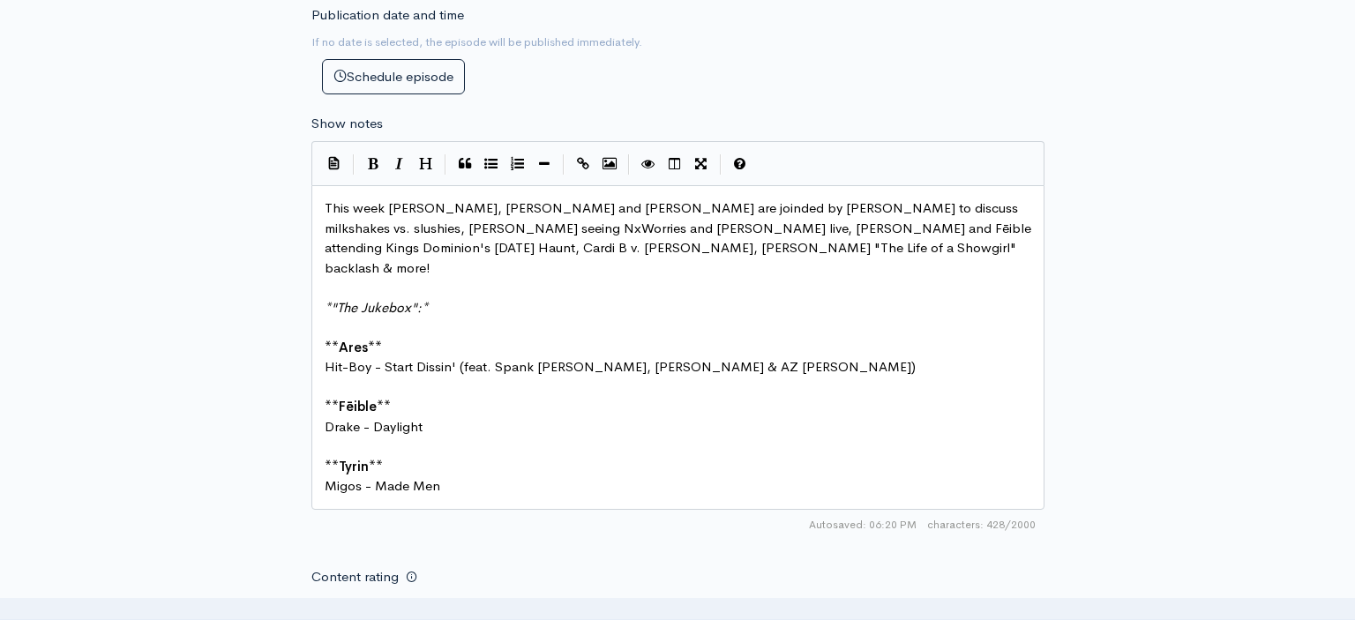
click at [319, 599] on input "Content rating" at bounding box center [316, 604] width 11 height 11
checkbox input "true"
click at [751, 357] on pre "Hit-Boy - Start Dissin' (feat. Spank [PERSON_NAME], [PERSON_NAME] & AZ [PERSON_…" at bounding box center [678, 367] width 714 height 20
type textarea "*Tyrin**"
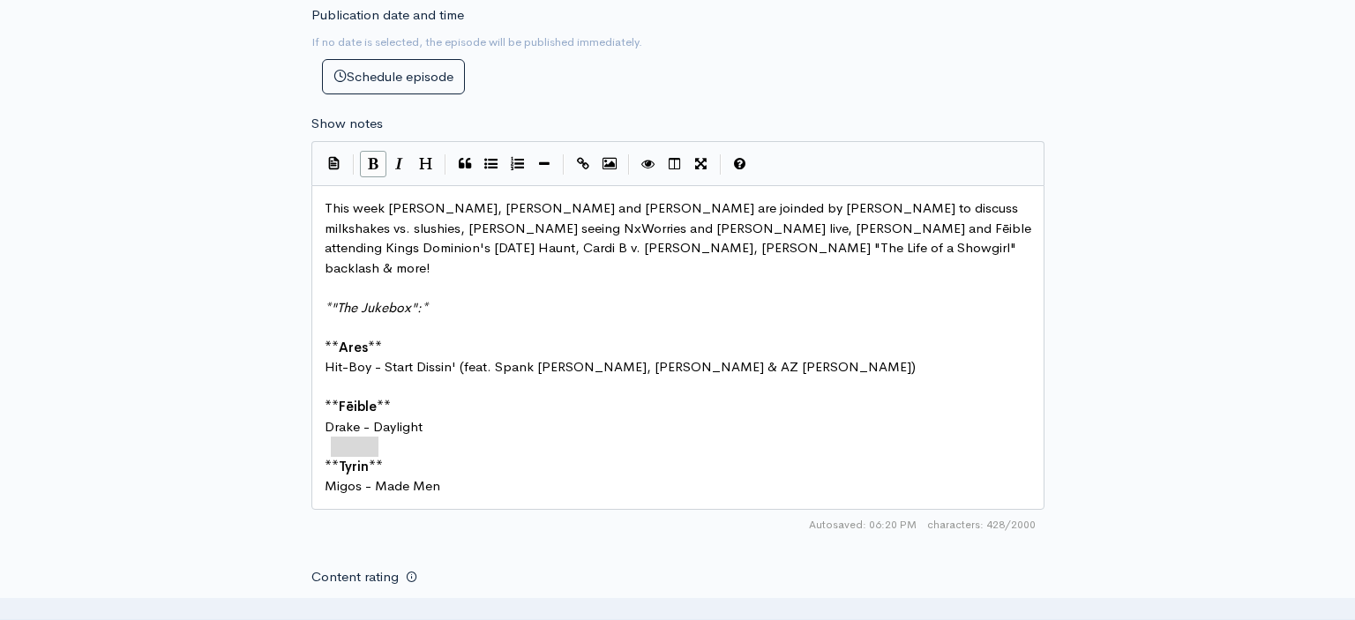
drag, startPoint x: 388, startPoint y: 431, endPoint x: 329, endPoint y: 429, distance: 59.2
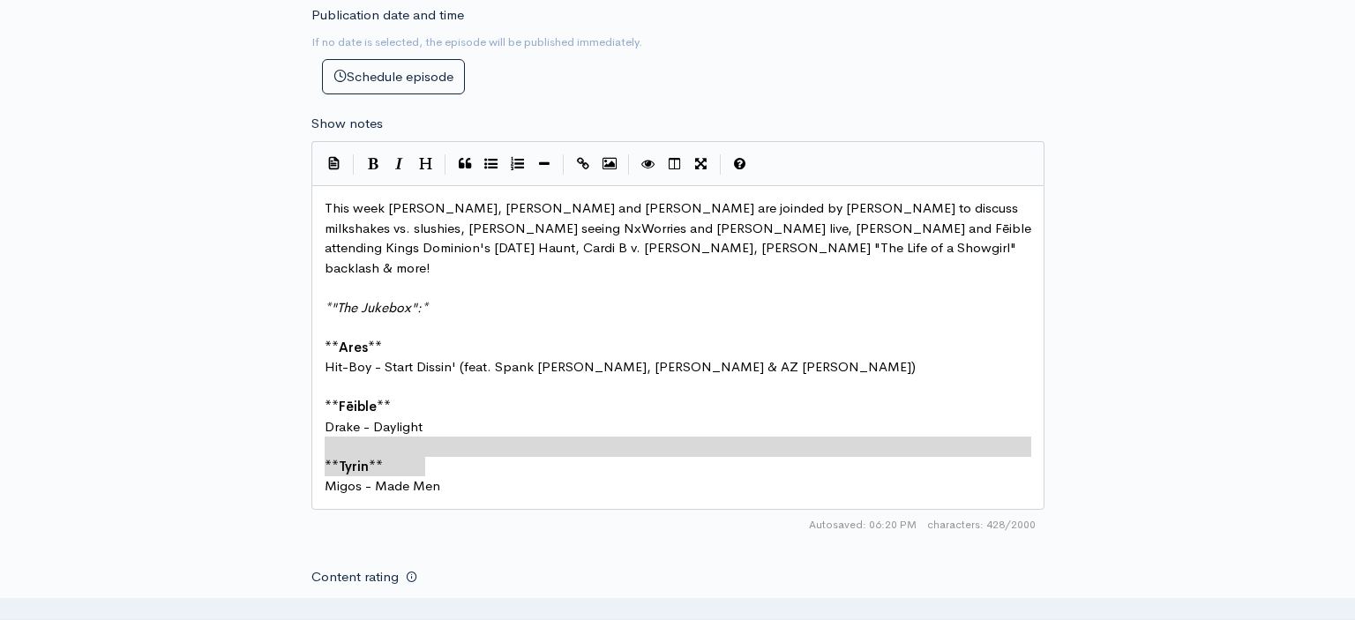
type textarea "**Tyrin** Migos - Made Men"
drag, startPoint x: 322, startPoint y: 429, endPoint x: 445, endPoint y: 455, distance: 125.4
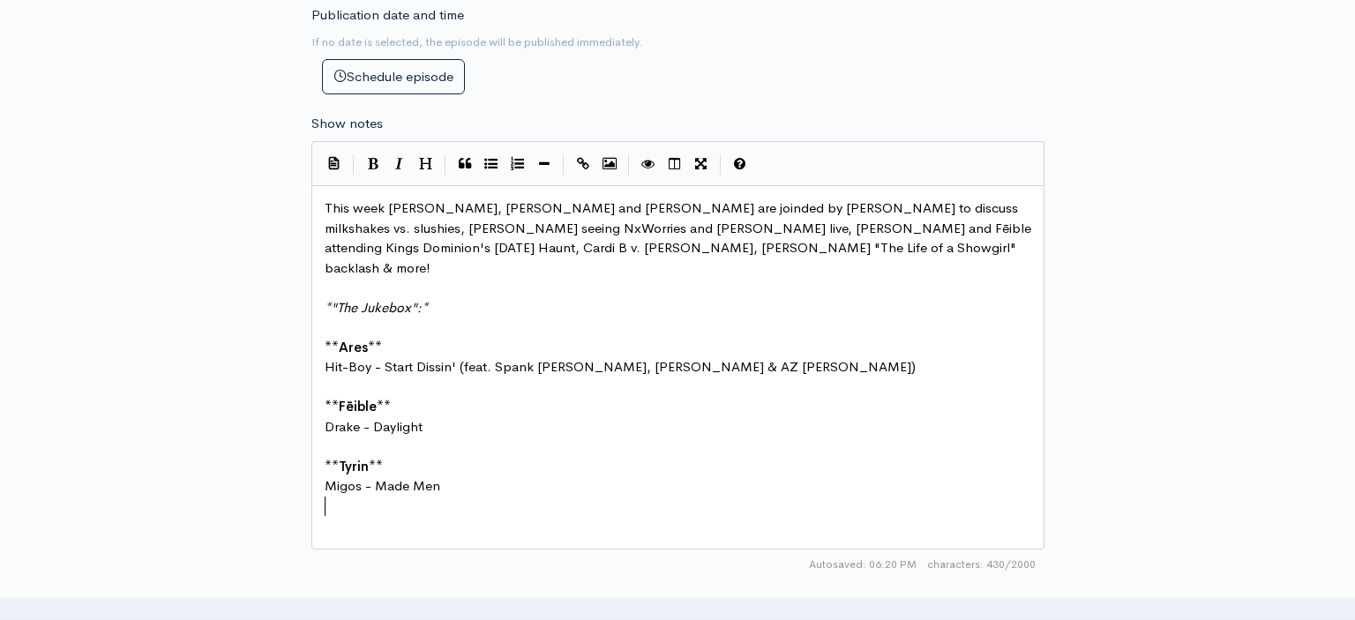
paste textarea "n"
drag, startPoint x: 365, startPoint y: 492, endPoint x: 340, endPoint y: 491, distance: 25.6
type textarea "Ajah"
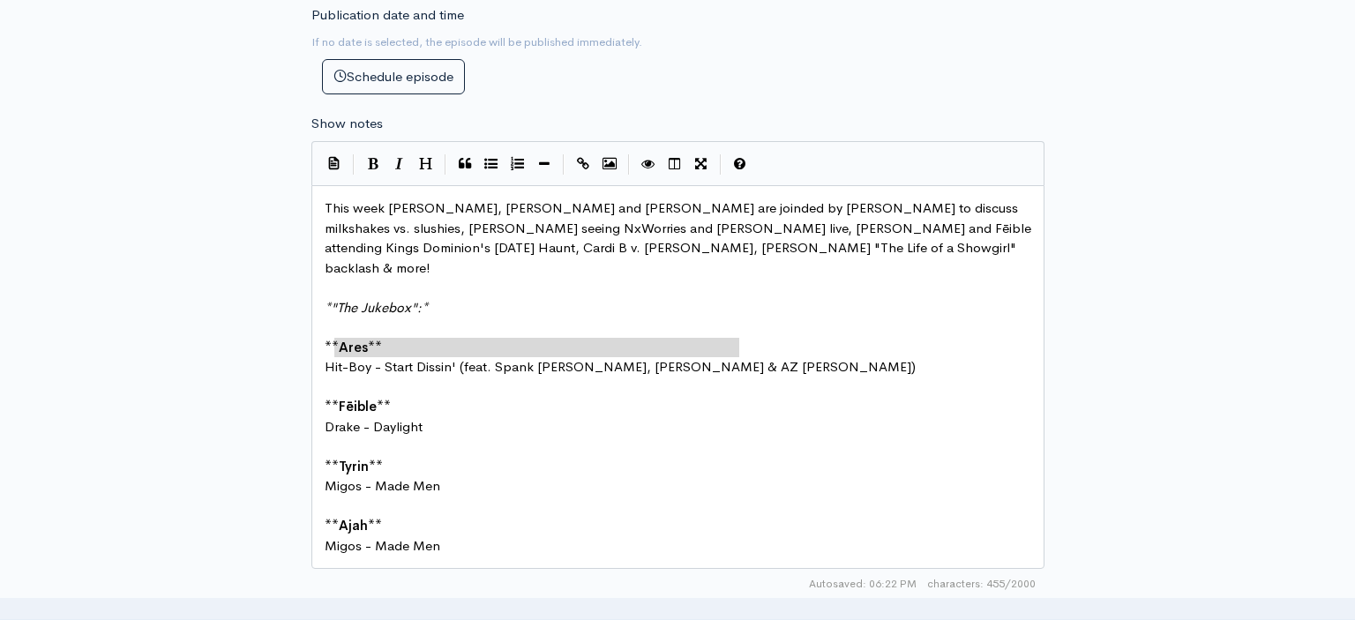
scroll to position [8, 415]
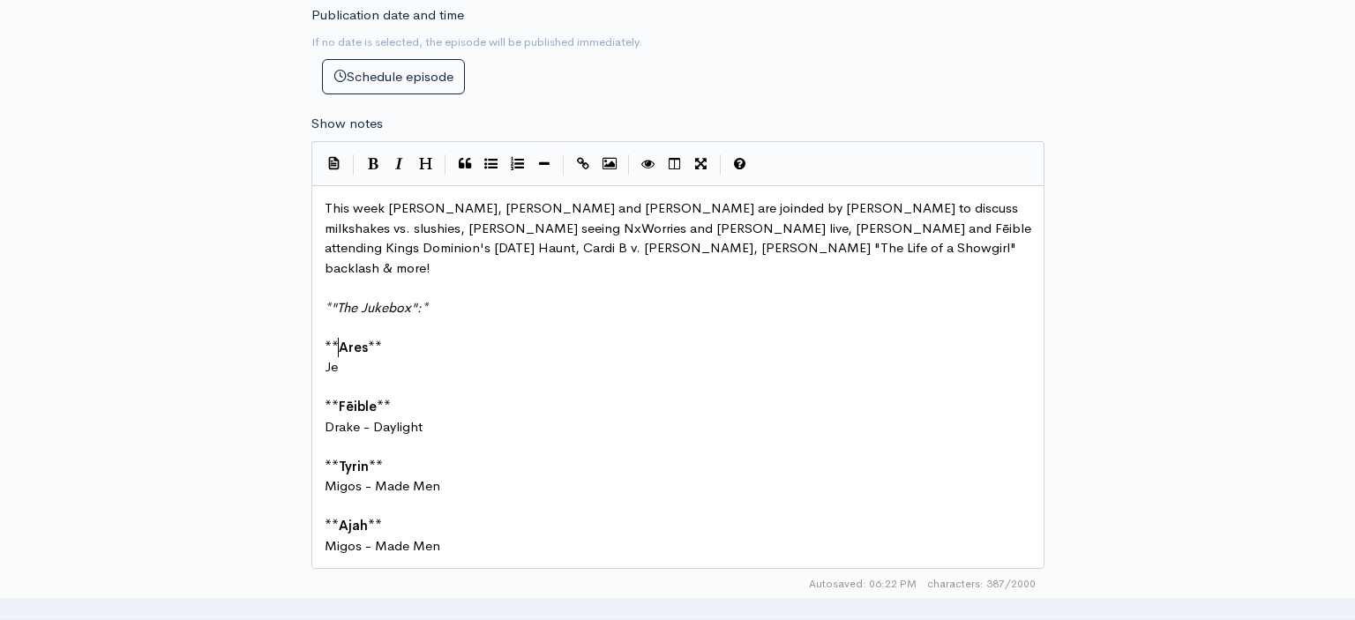
type textarea "Jeex"
type textarea "Yo"
type textarea "Jeezy - Spaceships On [PERSON_NAME]"
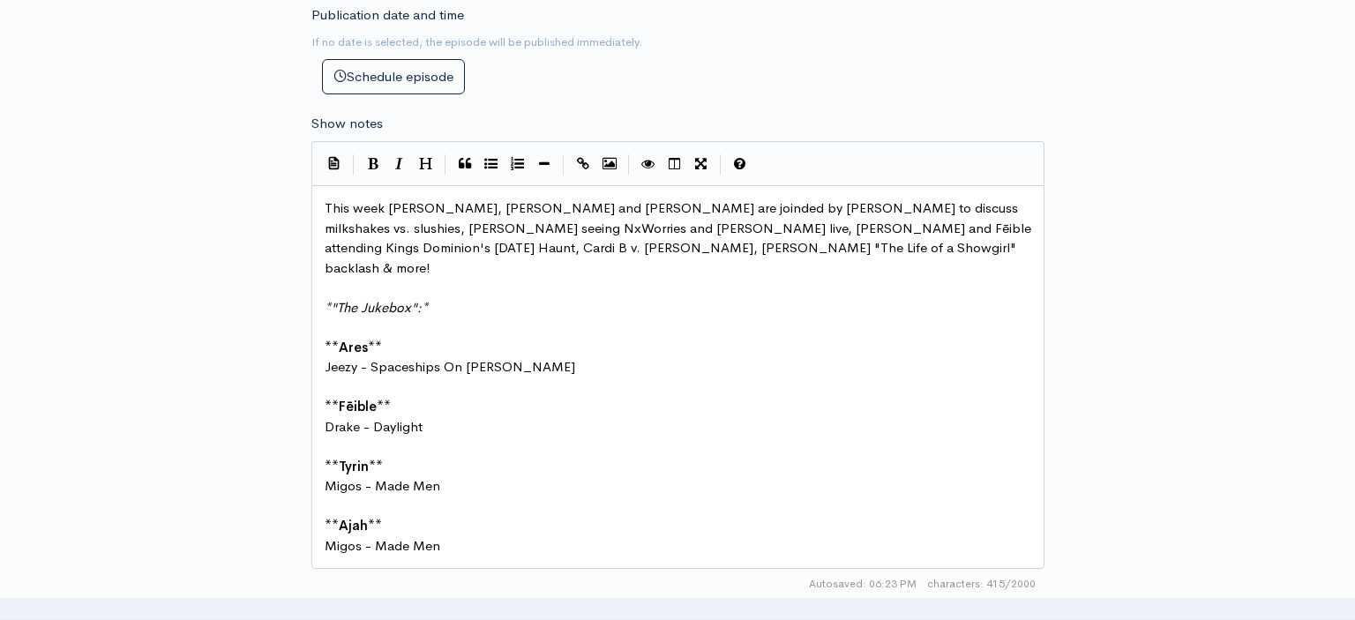
click at [431, 417] on pre "Drake - Daylight" at bounding box center [678, 427] width 714 height 20
click at [351, 418] on span "Drake - Daylight" at bounding box center [374, 426] width 98 height 17
type textarea "[PERSON_NAME]"
type textarea "l"
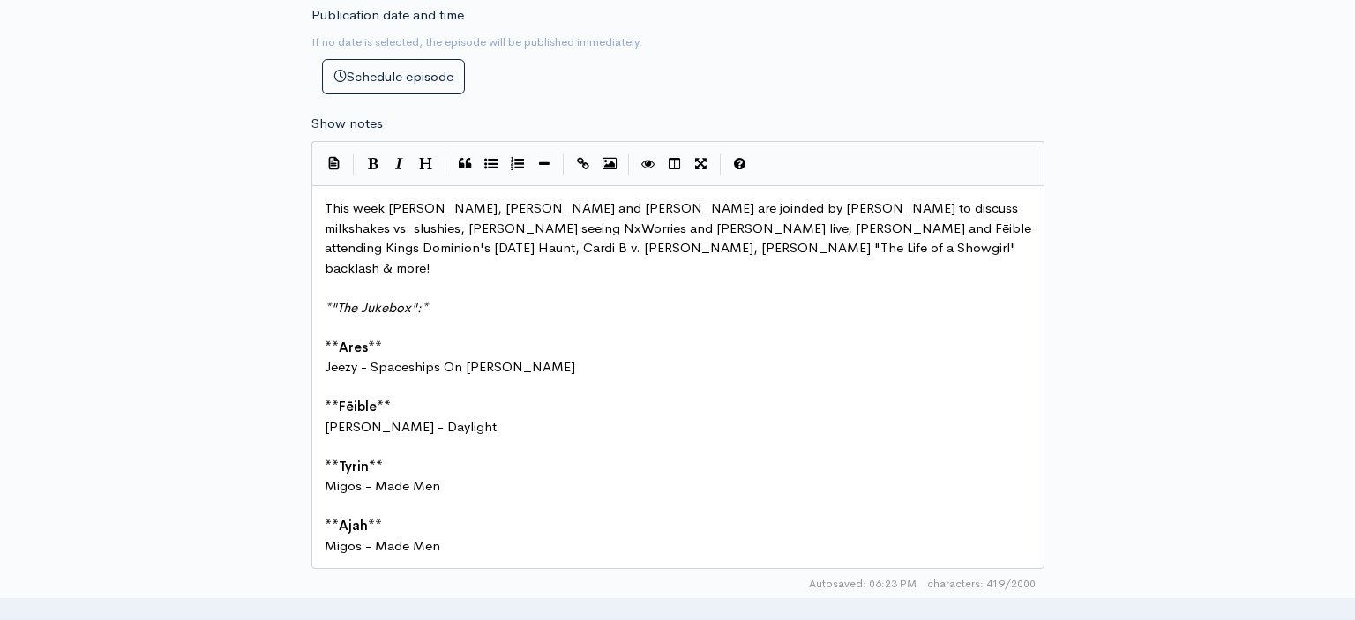
scroll to position [1, 3]
click at [407, 418] on span "[PERSON_NAME] - Daylight" at bounding box center [411, 426] width 172 height 17
type textarea "Blue Highway"
click at [460, 476] on pre "Migos - Made Men" at bounding box center [678, 486] width 714 height 20
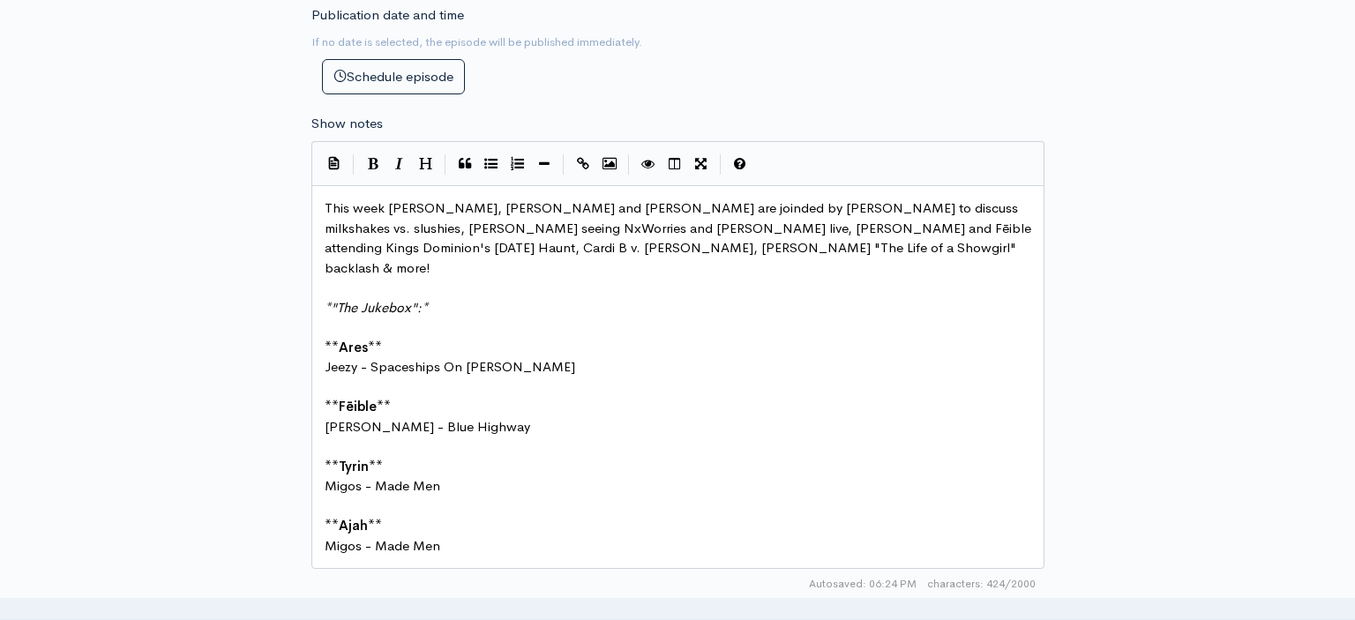
click at [348, 477] on span "Migos - Made Men" at bounding box center [383, 485] width 116 height 17
type textarea "[PERSON_NAME] The Scientist"
drag, startPoint x: 531, startPoint y: 451, endPoint x: 464, endPoint y: 451, distance: 67.0
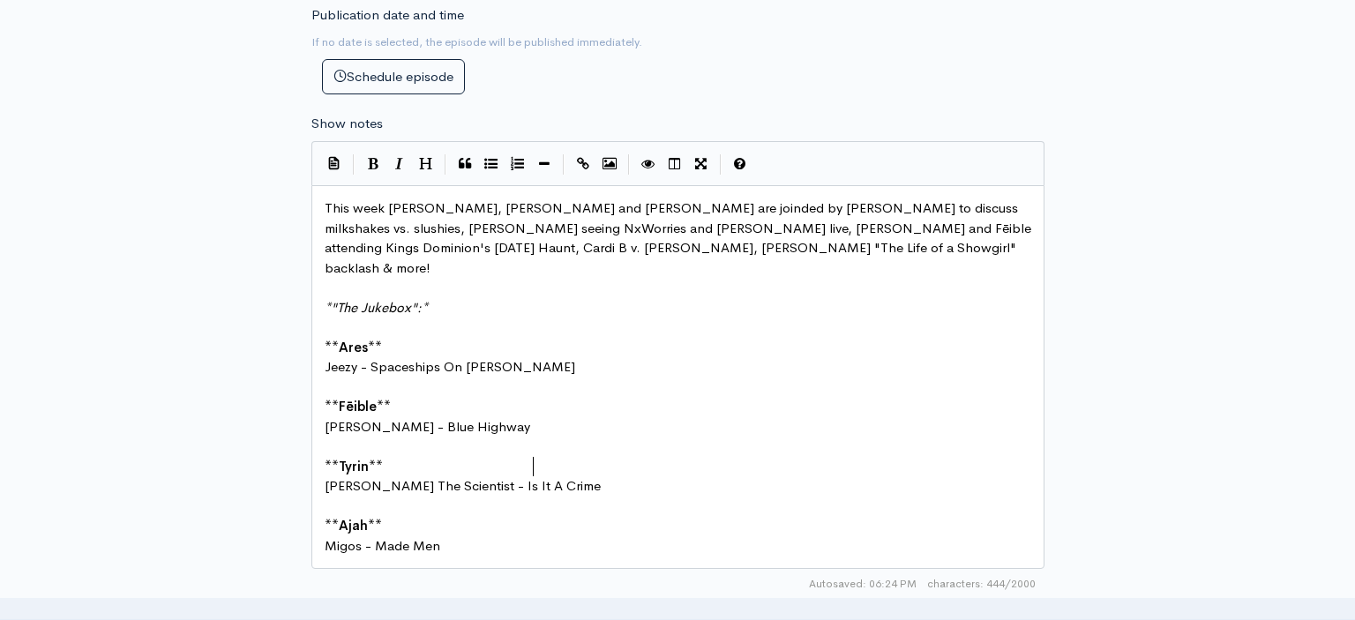
type textarea "Is It A Crime?"
click at [489, 477] on span "[PERSON_NAME] The Scientist - Is It A Crime" at bounding box center [463, 485] width 276 height 17
type textarea "a"
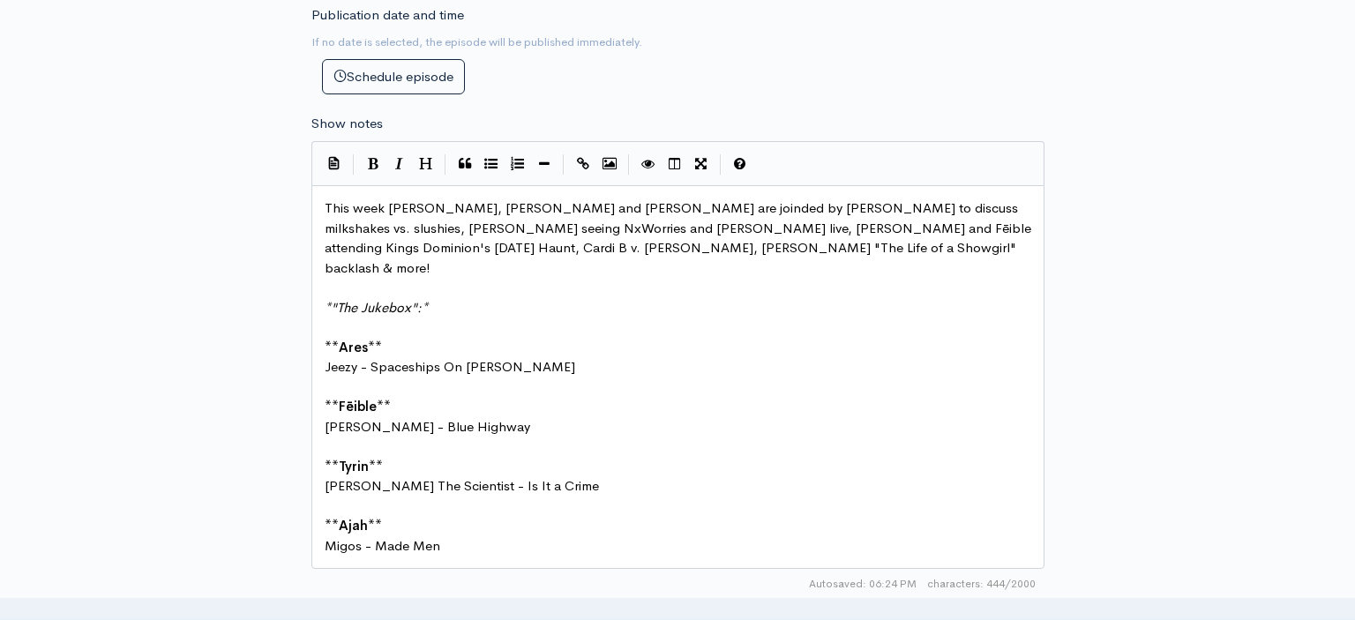
click at [350, 537] on span "Migos - Made Men" at bounding box center [383, 545] width 116 height 17
type textarea "[PERSON_NAME]"
drag, startPoint x: 468, startPoint y: 509, endPoint x: 400, endPoint y: 509, distance: 67.9
type textarea "Dance Tonight"
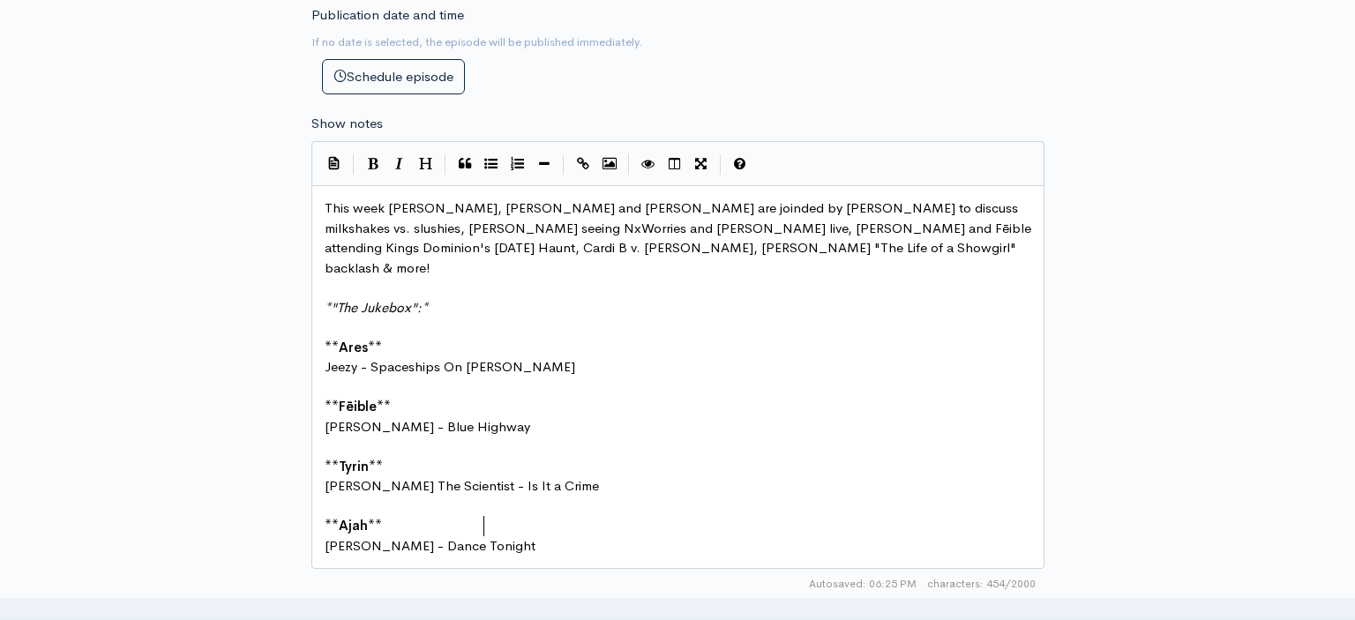
scroll to position [1, 85]
click at [550, 536] on pre "[PERSON_NAME] - Dance Tonight" at bounding box center [678, 546] width 714 height 20
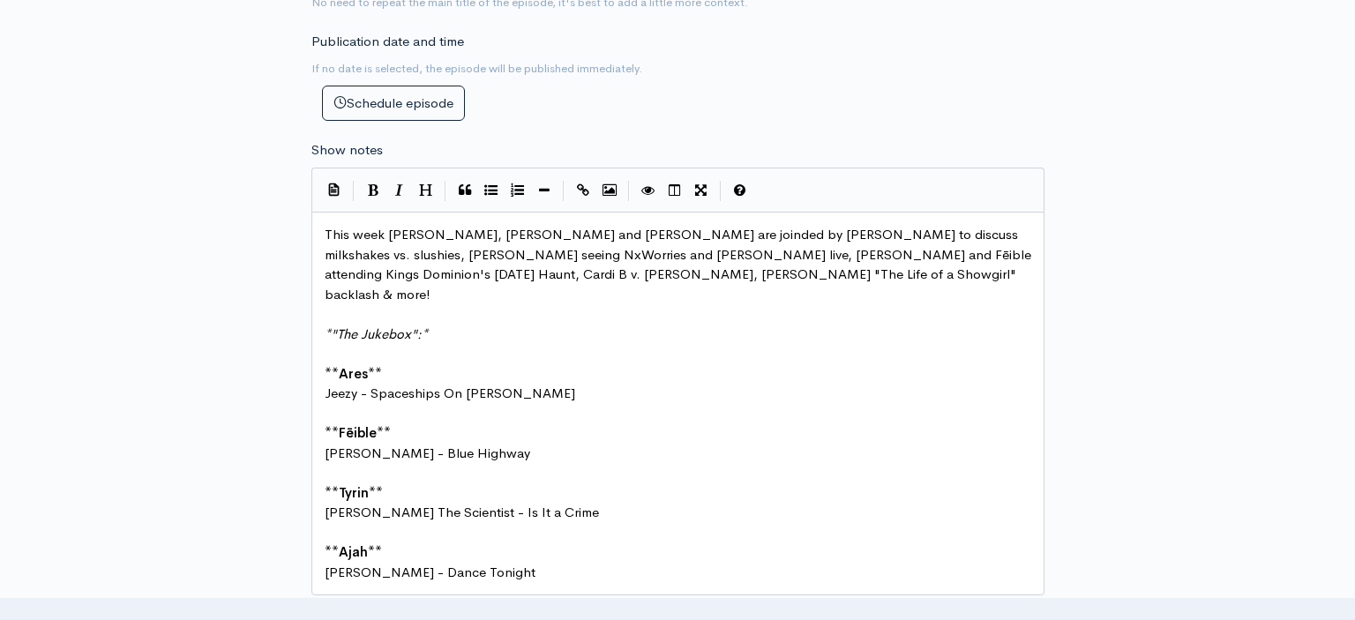
scroll to position [815, 0]
click at [243, 423] on div "New episode Create a new episode Back to episodes Audio file Choose file PTA 16…" at bounding box center [677, 242] width 1005 height 1993
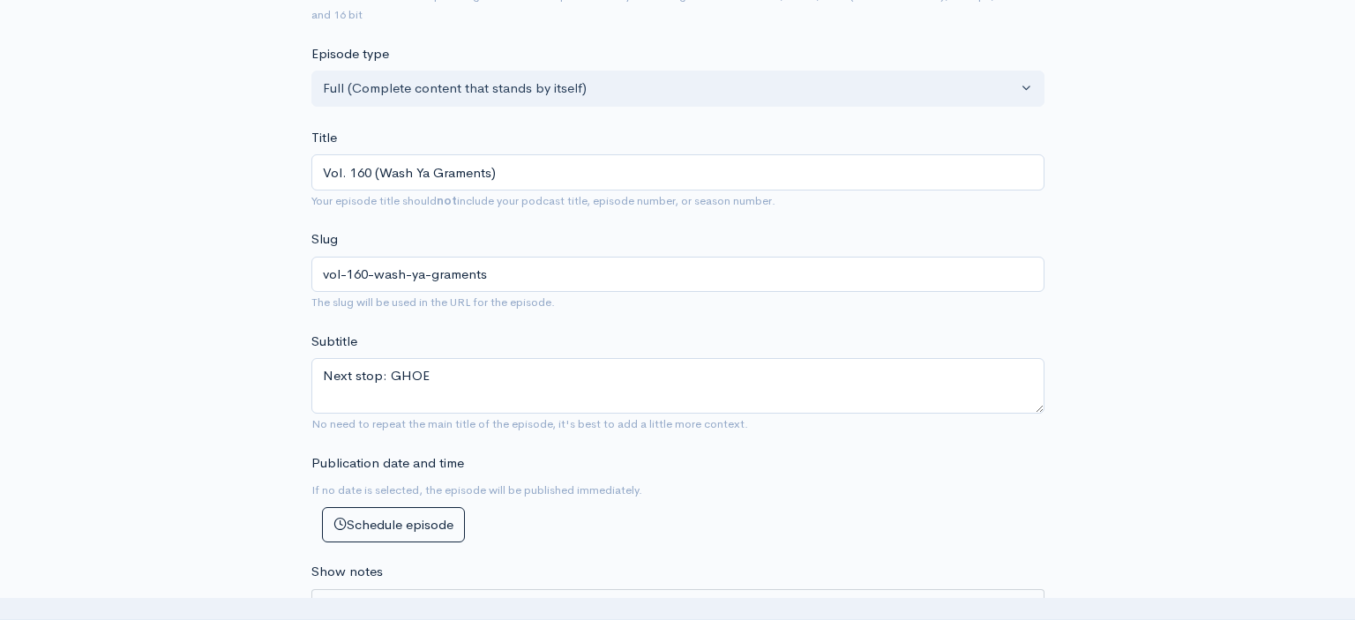
scroll to position [339, 0]
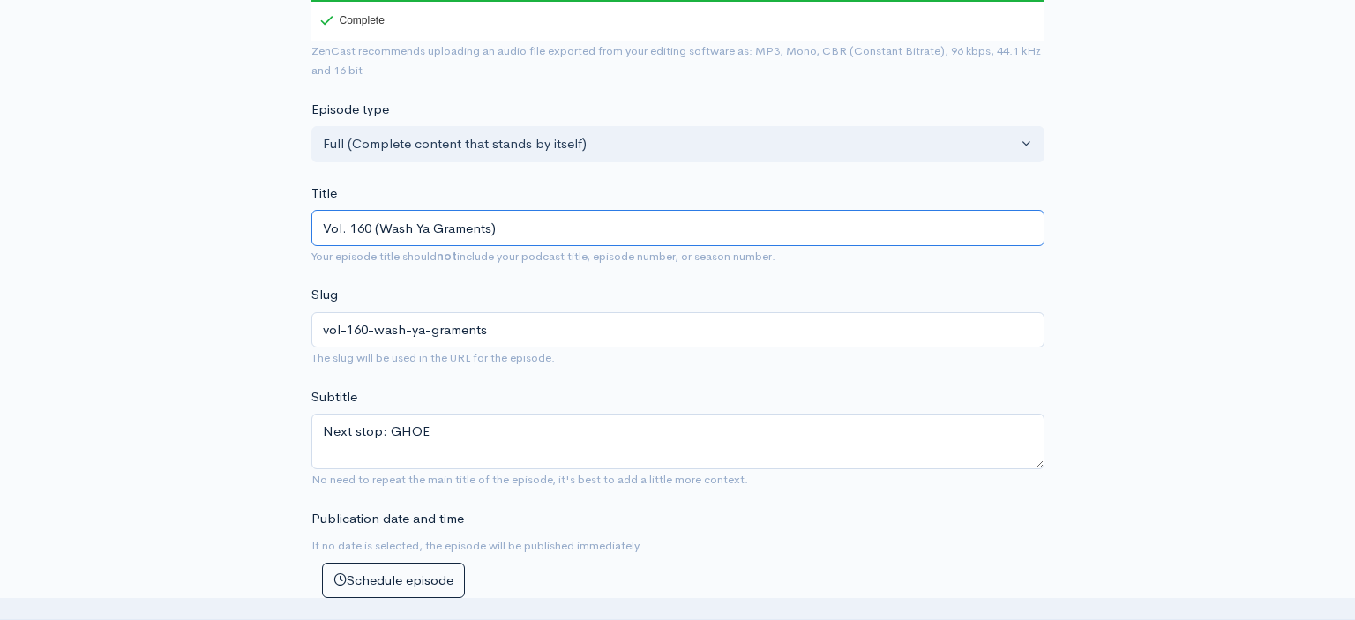
click at [449, 217] on input "Vol. 160 (Wash Ya Graments)" at bounding box center [677, 228] width 733 height 36
type input "Vol. 160 (Wash Ya Gaments)"
type input "vol-160-wash-ya-gaments"
type input "Vol. 160 (Wash Ya Garments)"
type input "vol-160-wash-ya-garments"
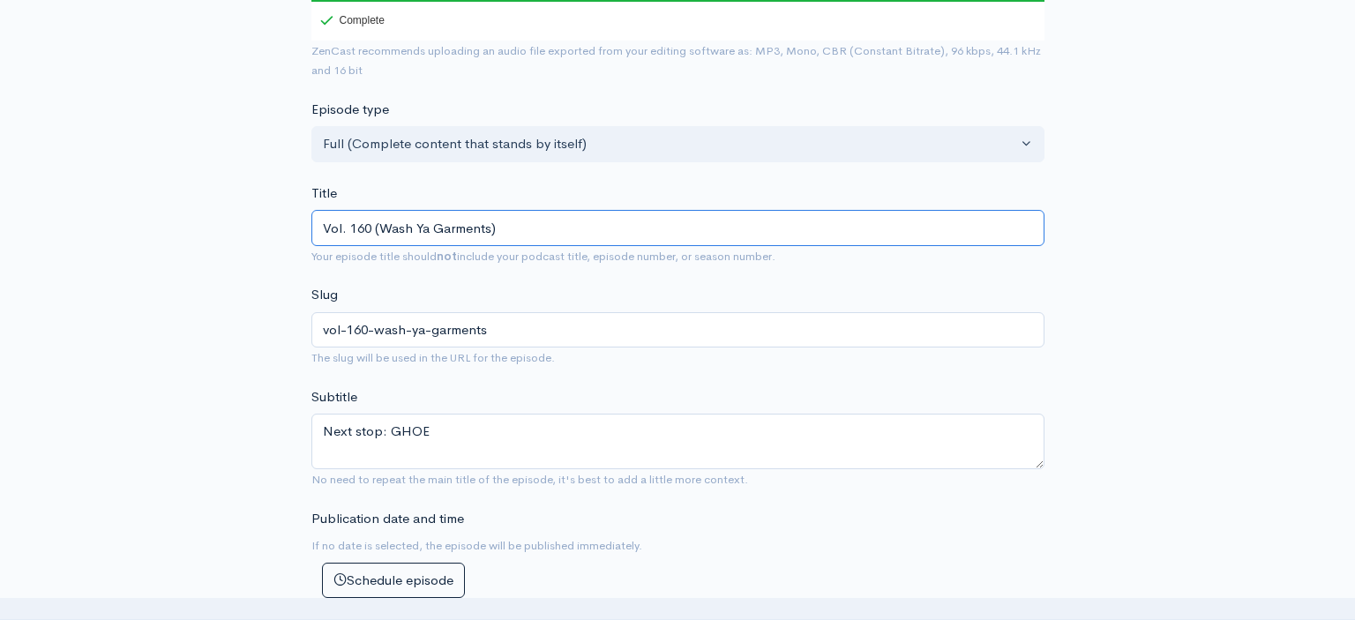
type input "Vol. 160 (Wash Ya Garments)"
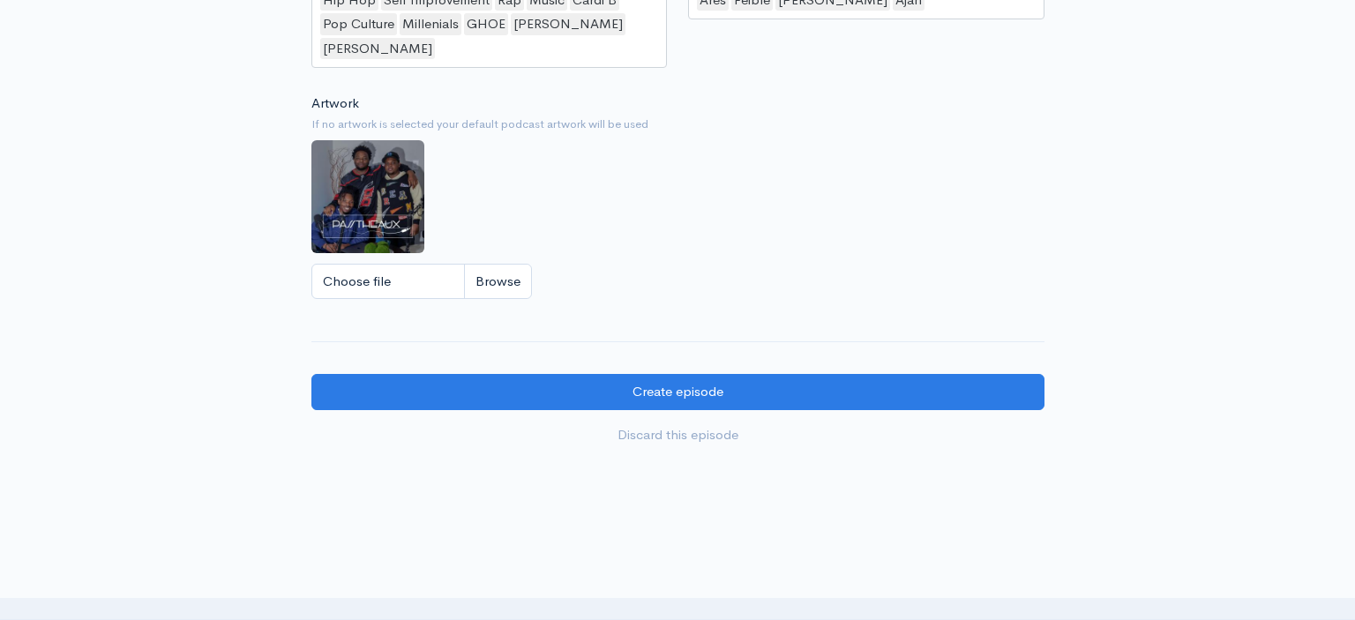
scroll to position [1626, 0]
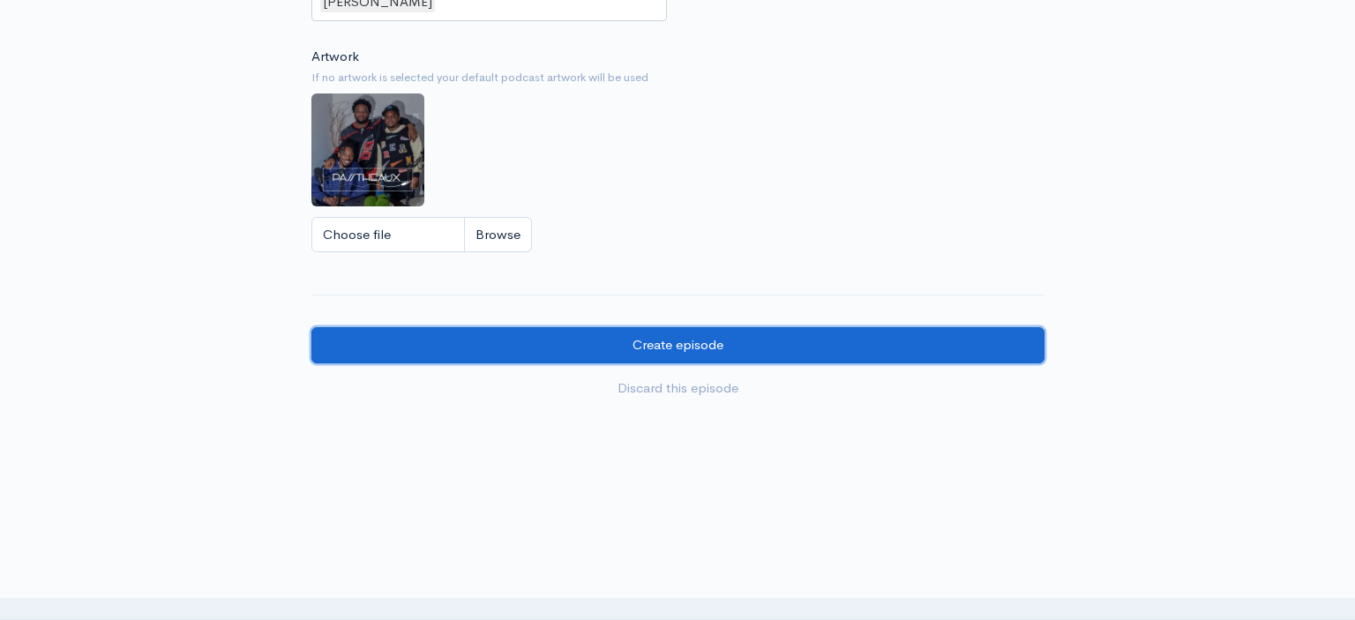
click at [717, 327] on input "Create episode" at bounding box center [677, 345] width 733 height 36
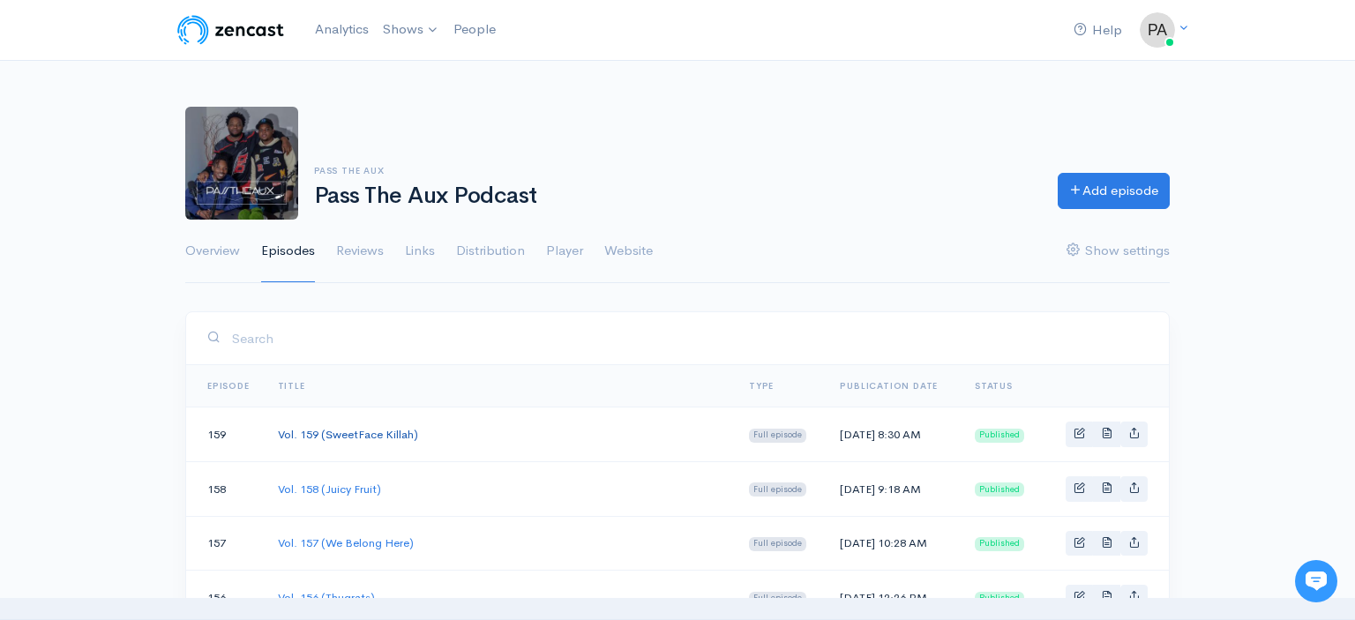
click at [389, 435] on link "Vol. 159 (SweetFace Killah)" at bounding box center [348, 434] width 140 height 15
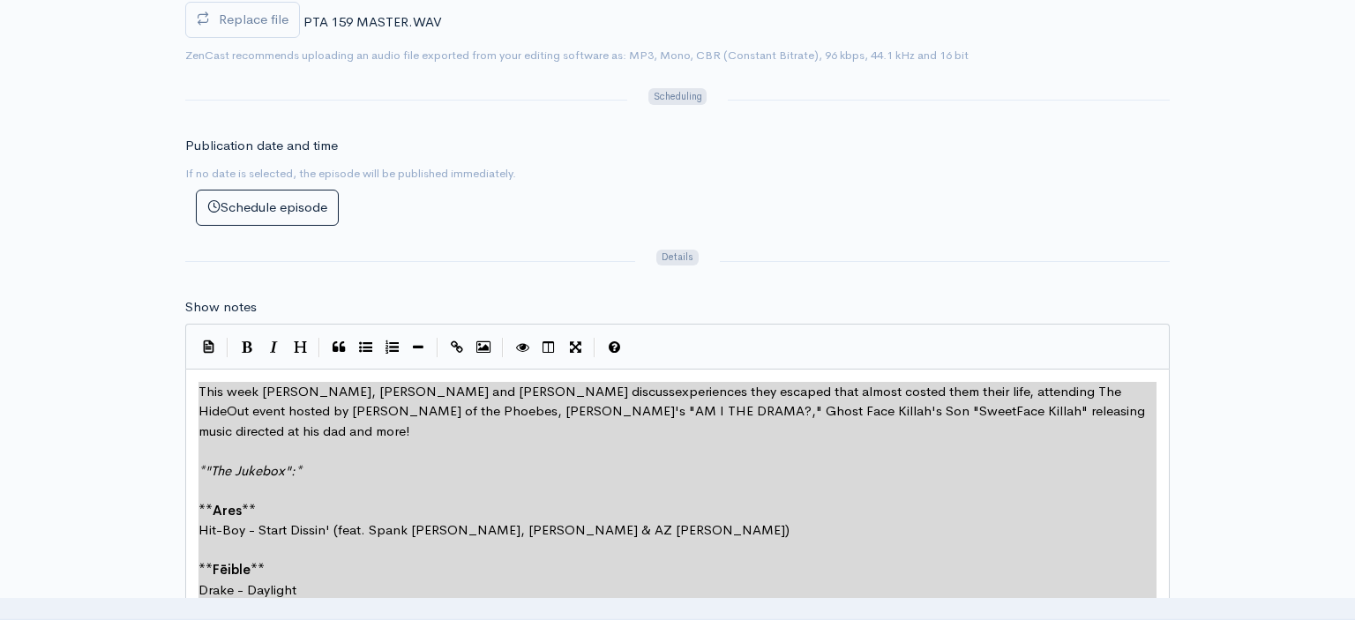
scroll to position [771, 0]
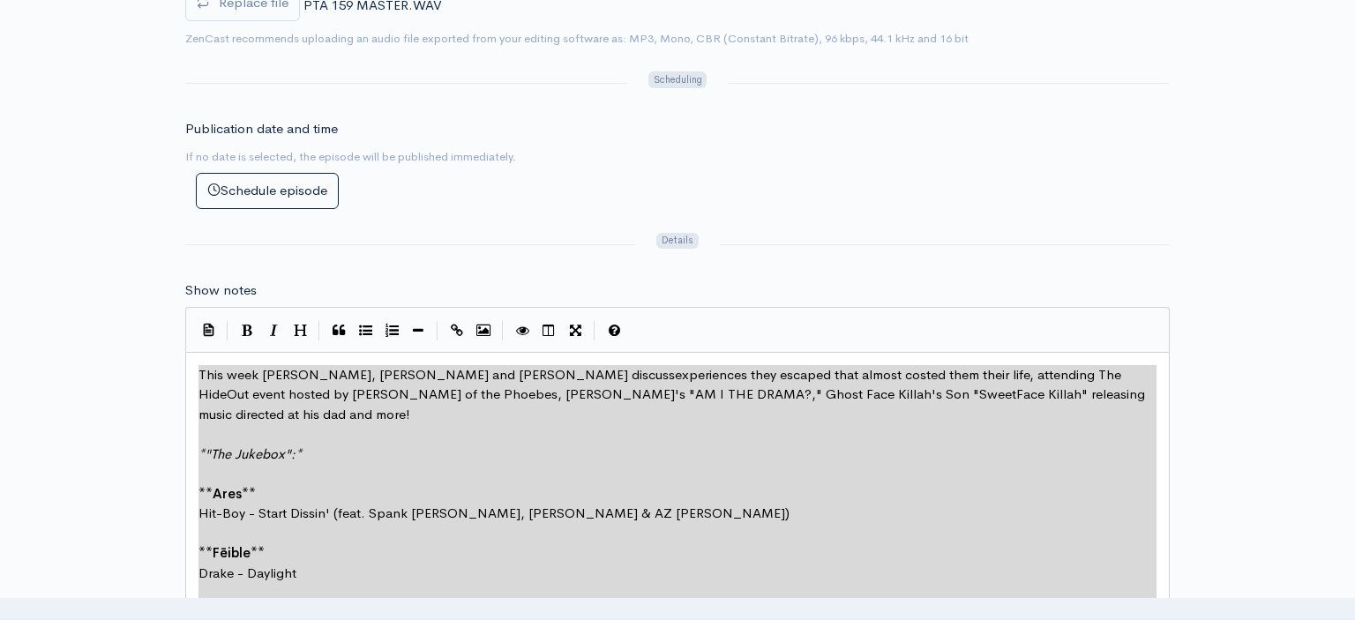
type textarea "This week Ares, Prince Tyrin and Fēible discussexperiences they escaped that al…"
drag, startPoint x: 199, startPoint y: 374, endPoint x: 445, endPoint y: 620, distance: 347.4
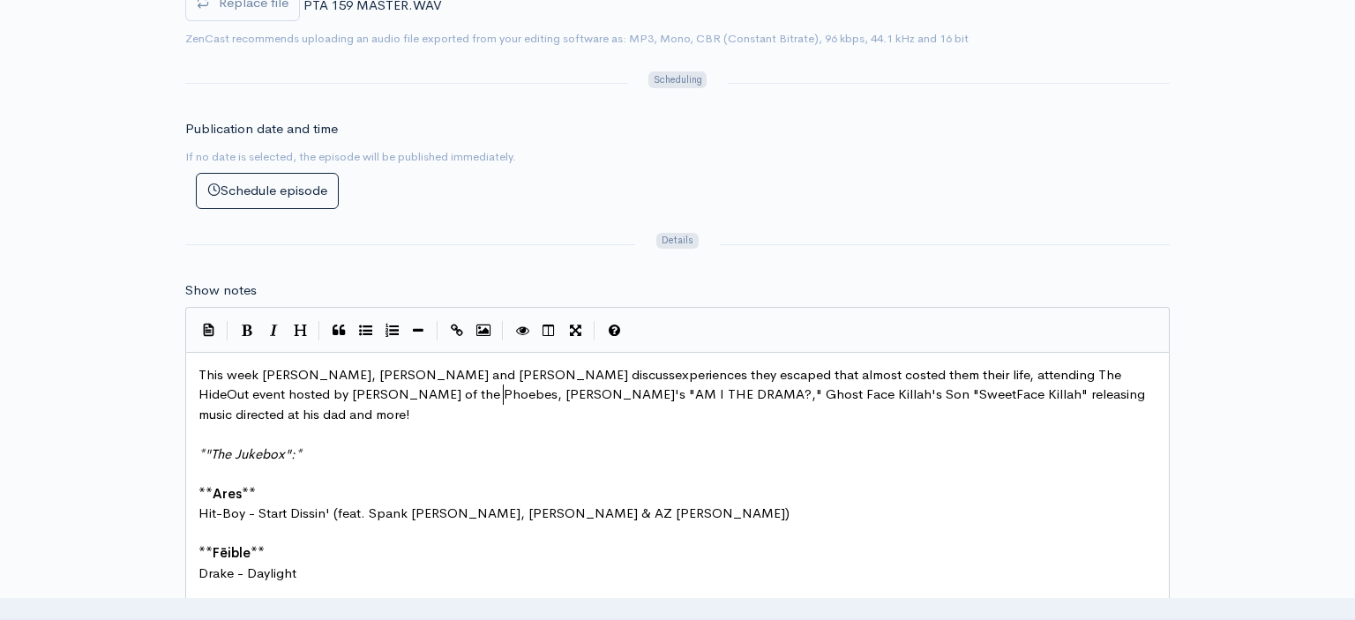
scroll to position [0, 0]
click at [472, 366] on span "This week Ares, Prince Tyrin and Fēible discussexperiences they escaped that al…" at bounding box center [673, 394] width 950 height 56
click at [473, 366] on span "This week Ares, Prince Tyrin and Fēible discussexperiences they escaped that al…" at bounding box center [673, 394] width 950 height 56
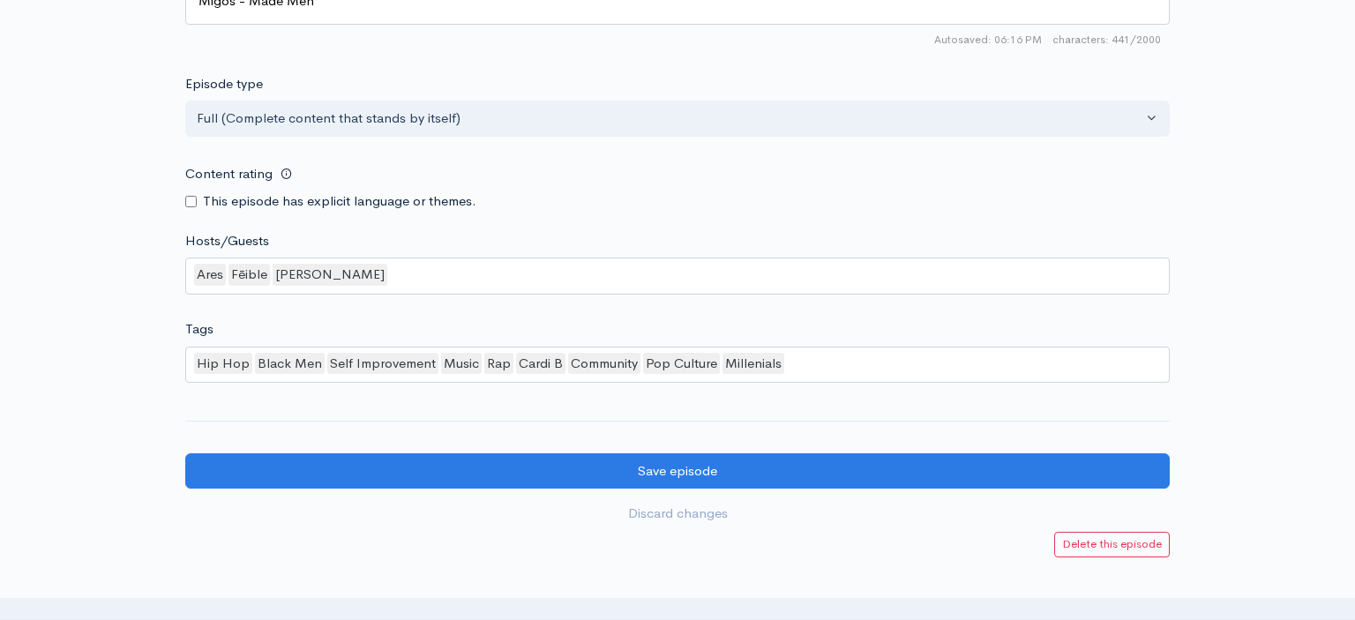
scroll to position [1531, 0]
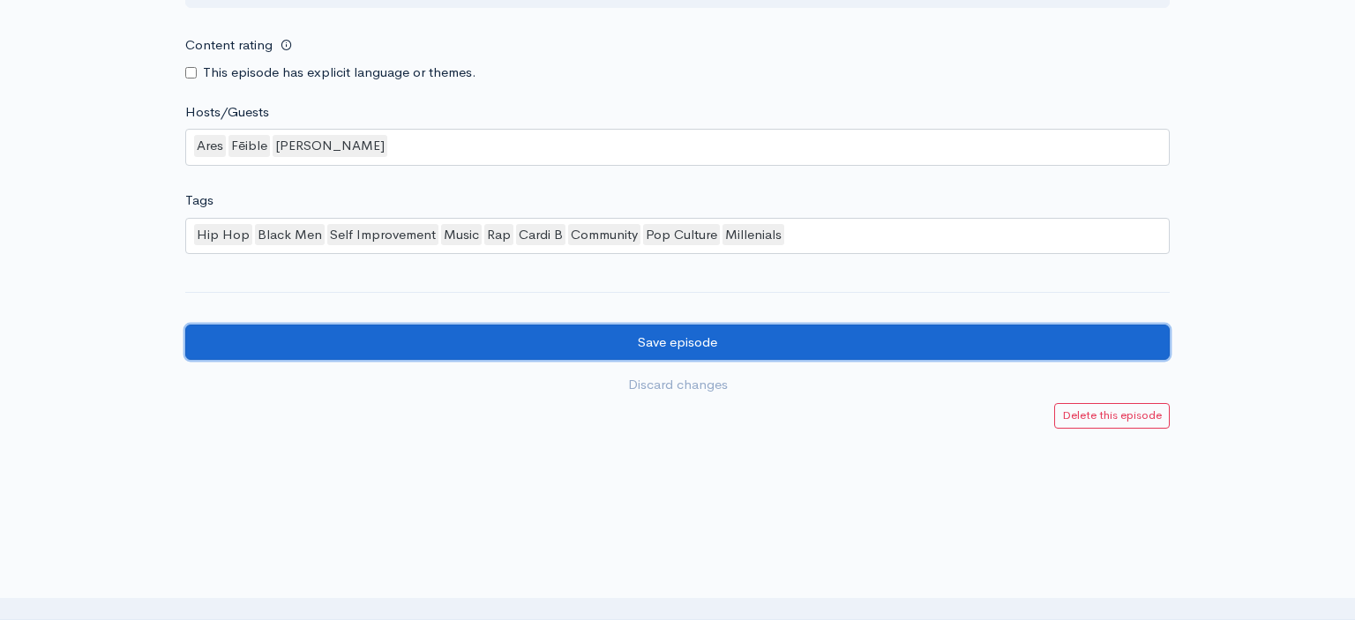
click at [732, 325] on input "Save episode" at bounding box center [677, 343] width 984 height 36
